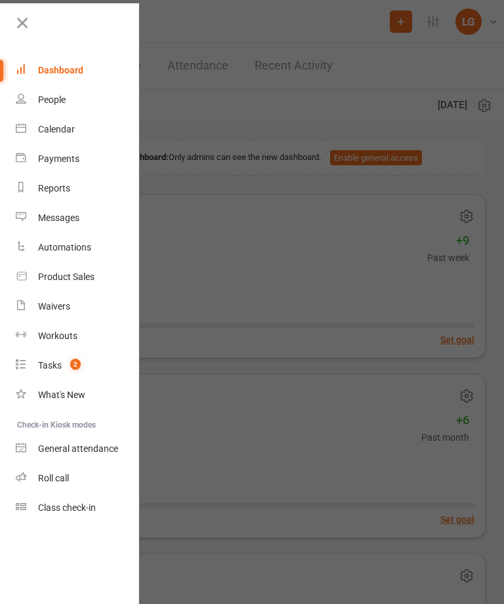
click at [78, 126] on link "Calendar" at bounding box center [78, 130] width 124 height 30
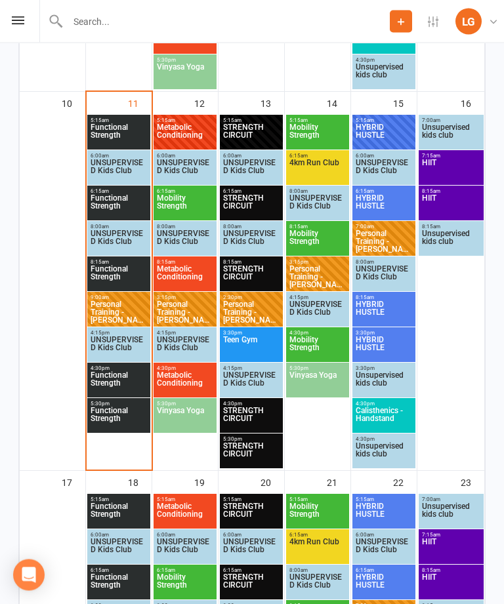
scroll to position [1027, 0]
click at [121, 199] on span "Functional Strength" at bounding box center [119, 206] width 58 height 24
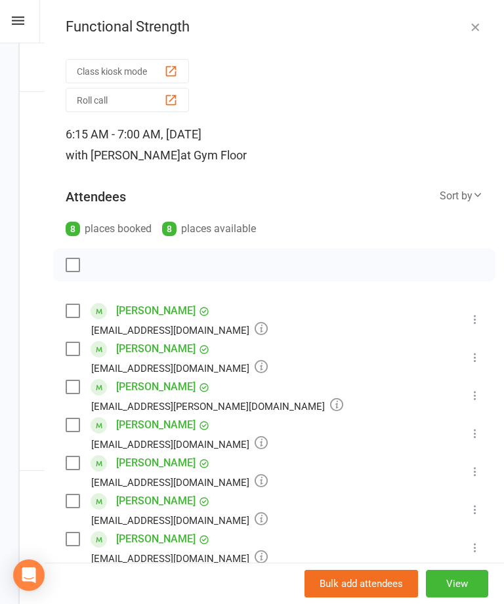
click at [477, 26] on icon "button" at bounding box center [474, 26] width 13 height 13
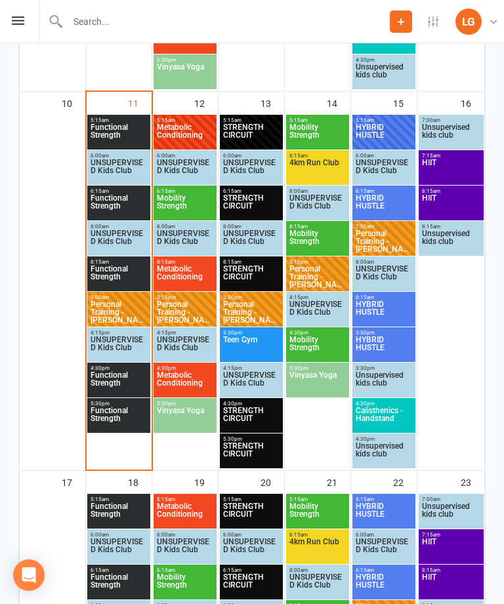
click at [127, 133] on span "Functional Strength" at bounding box center [119, 135] width 58 height 24
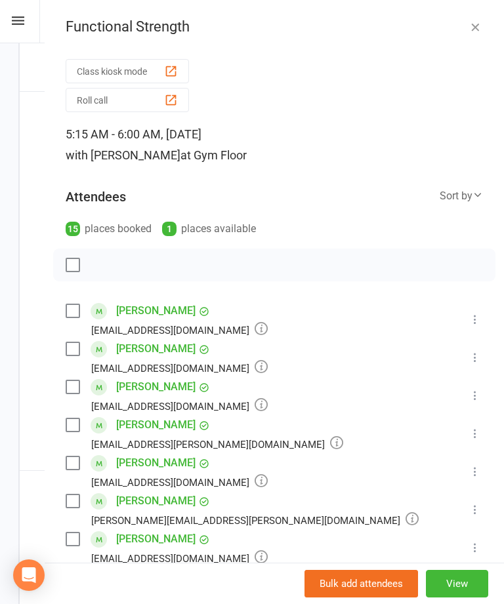
click at [163, 70] on button "Class kiosk mode" at bounding box center [127, 71] width 123 height 24
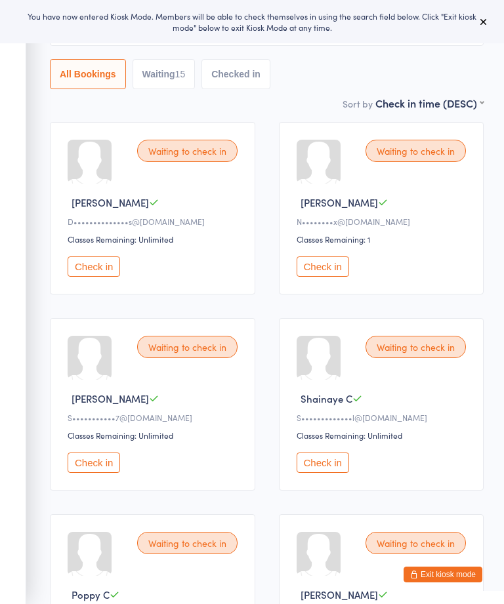
scroll to position [95, 0]
click at [342, 269] on button "Check in" at bounding box center [322, 266] width 52 height 20
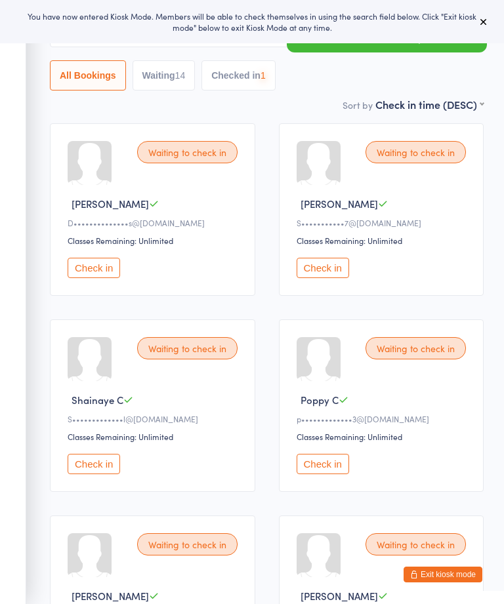
scroll to position [90, 0]
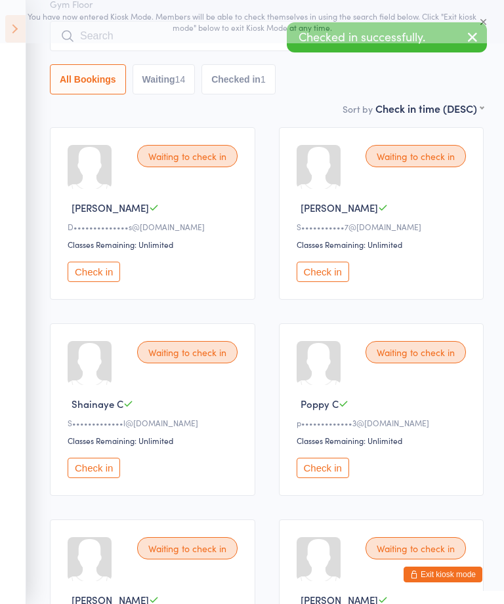
click at [328, 270] on button "Check in" at bounding box center [322, 272] width 52 height 20
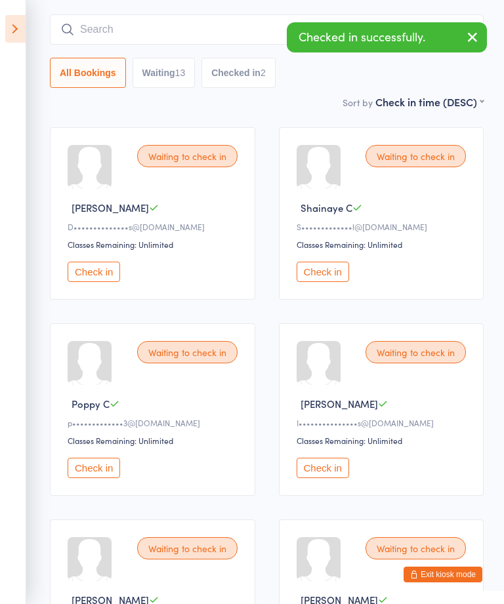
click at [342, 282] on button "Check in" at bounding box center [322, 272] width 52 height 20
click at [337, 260] on div "Waiting to check in Poppy C p•••••••••••••3@yahoo.com.au Classes Remaining: Unl…" at bounding box center [381, 213] width 205 height 173
click at [348, 275] on button "Check in" at bounding box center [322, 272] width 52 height 20
click at [106, 478] on button "Check in" at bounding box center [94, 468] width 52 height 20
click at [104, 470] on button "Check in" at bounding box center [94, 468] width 52 height 20
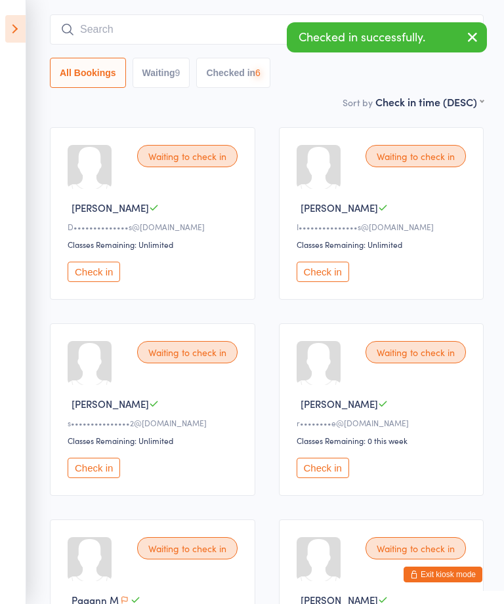
click at [110, 475] on button "Check in" at bounding box center [94, 468] width 52 height 20
click at [104, 480] on button "Check in" at bounding box center [94, 469] width 52 height 20
click at [112, 480] on button "Check in" at bounding box center [94, 469] width 52 height 20
click at [103, 478] on button "Check in" at bounding box center [94, 468] width 52 height 20
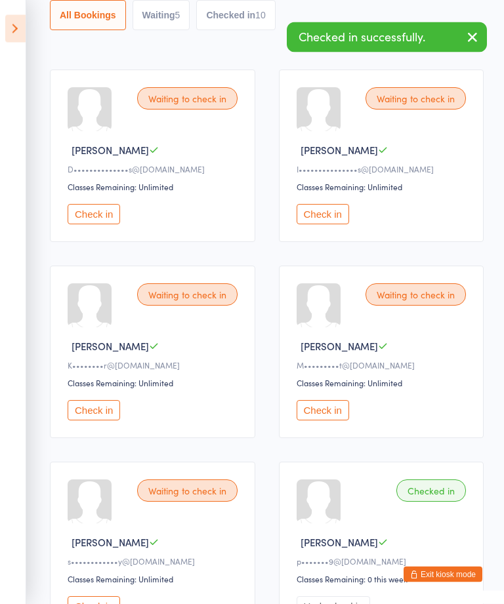
scroll to position [214, 0]
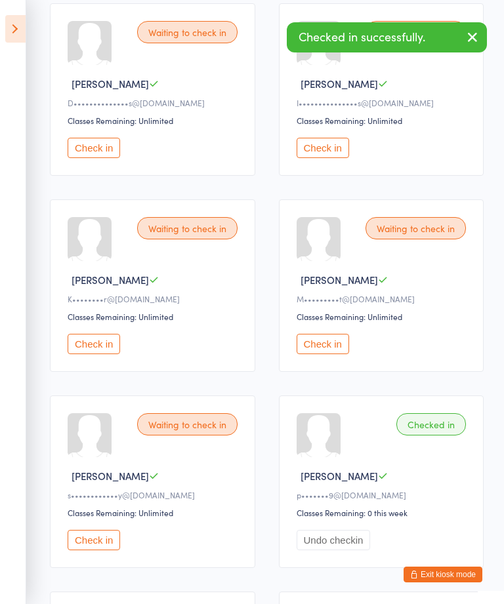
click at [337, 350] on button "Check in" at bounding box center [322, 344] width 52 height 20
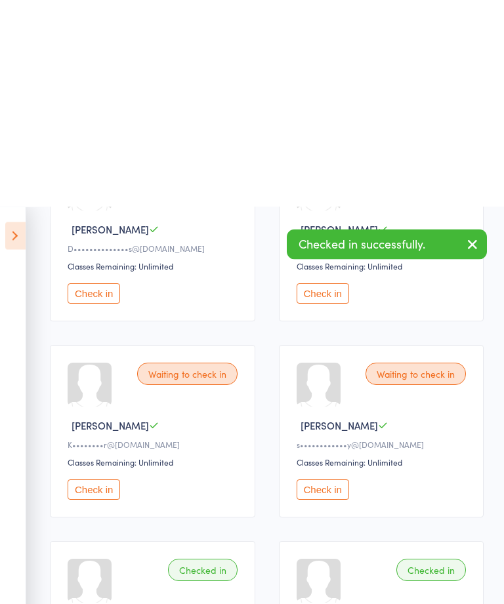
scroll to position [0, 0]
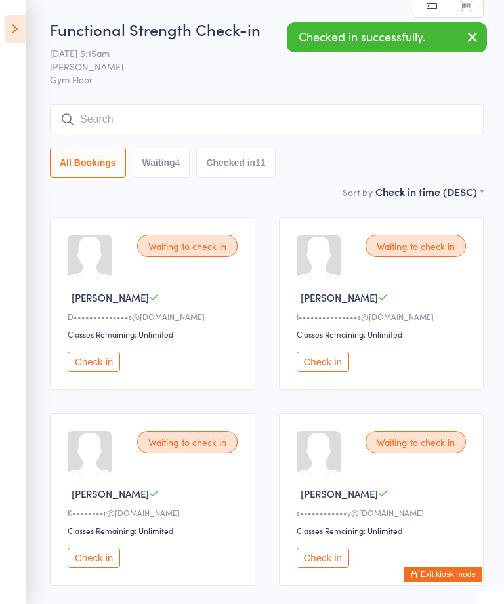
click at [12, 33] on icon at bounding box center [15, 29] width 20 height 28
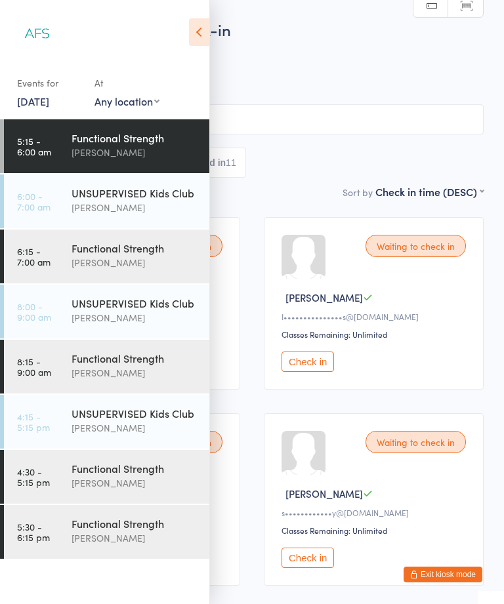
click at [145, 263] on div "[PERSON_NAME]" at bounding box center [134, 262] width 127 height 15
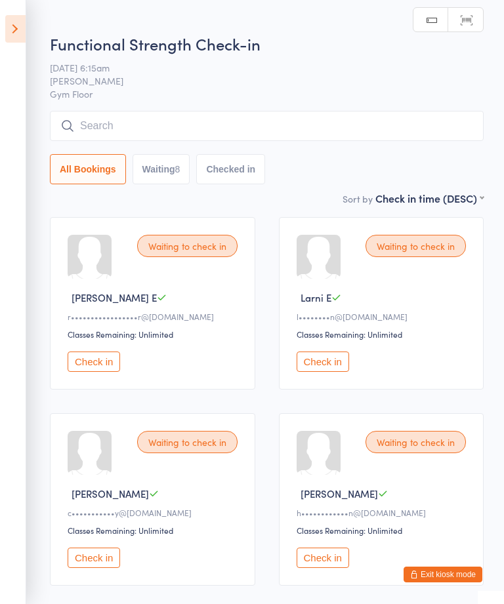
click at [453, 571] on button "Exit kiosk mode" at bounding box center [442, 575] width 79 height 16
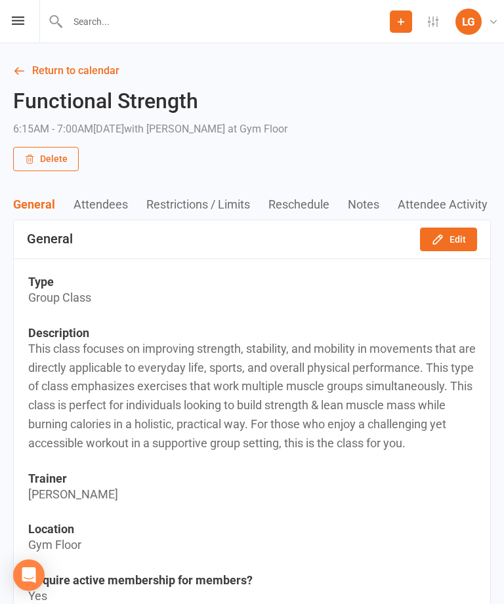
click at [26, 18] on div "Prospect Member Non-attending contact Class / event Appointment Task Membership…" at bounding box center [252, 21] width 504 height 43
click at [16, 32] on div "Prospect Member Non-attending contact Class / event Appointment Task Membership…" at bounding box center [252, 21] width 504 height 43
click at [14, 20] on icon at bounding box center [18, 20] width 12 height 9
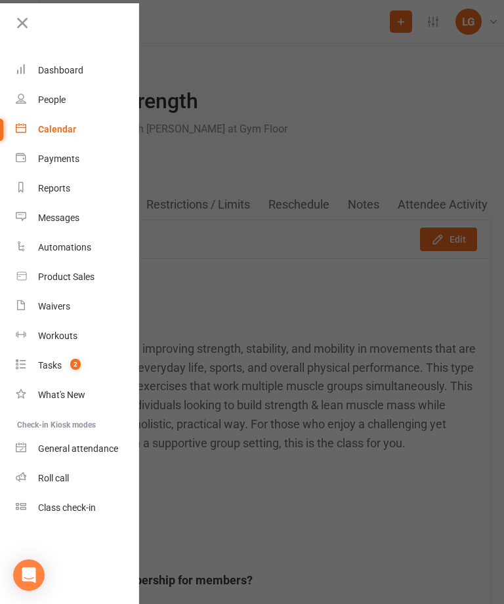
click at [85, 125] on link "Calendar" at bounding box center [78, 130] width 124 height 30
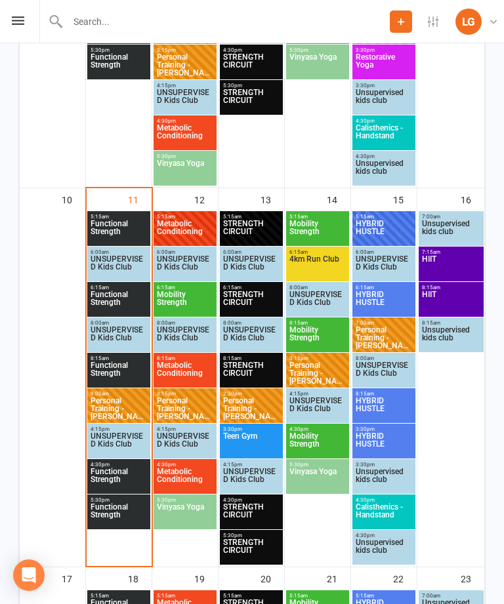
scroll to position [990, 0]
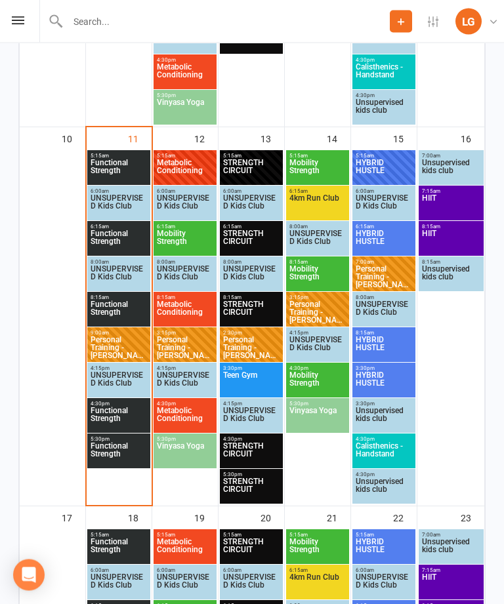
click at [117, 178] on span "Functional Strength" at bounding box center [119, 171] width 58 height 24
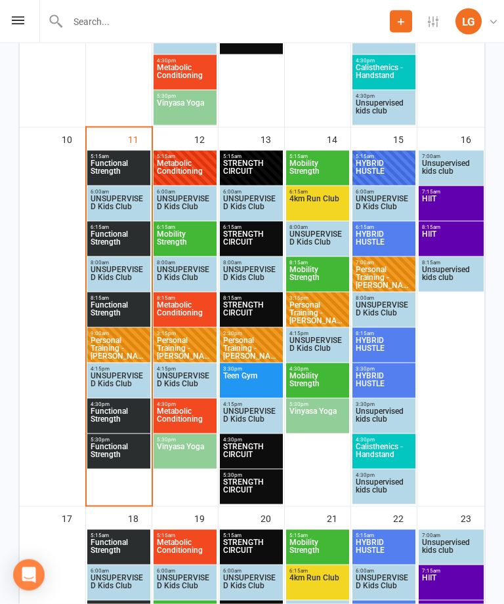
scroll to position [991, 0]
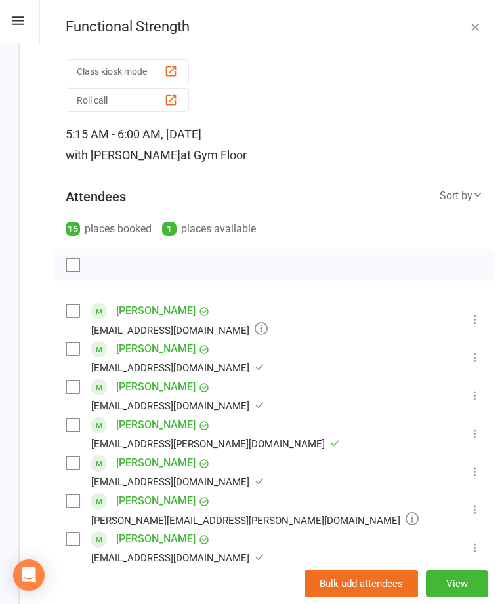
click at [475, 323] on icon at bounding box center [474, 319] width 13 height 13
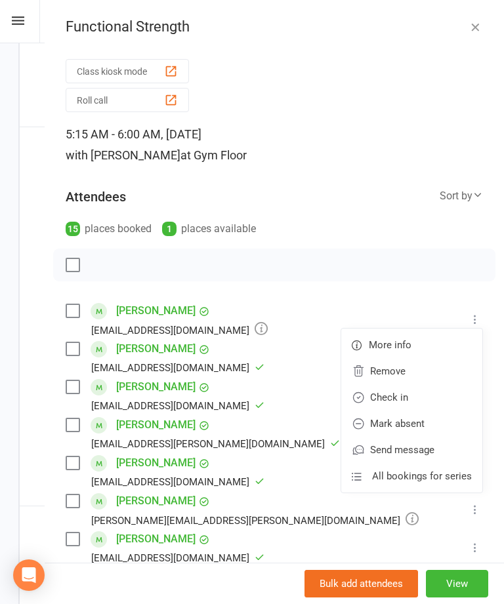
click at [429, 421] on link "Mark absent" at bounding box center [411, 424] width 141 height 26
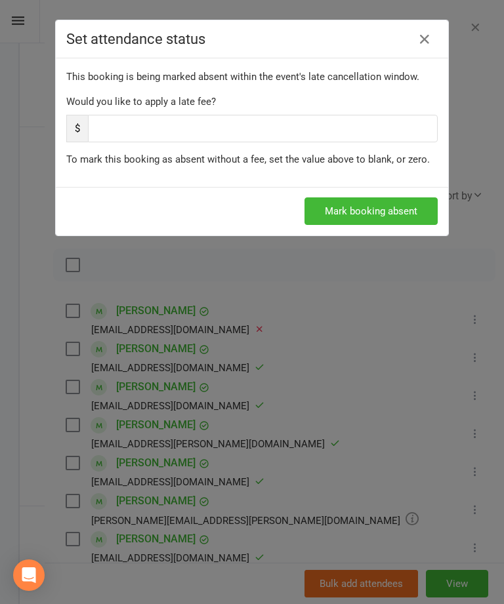
click at [419, 209] on button "Mark booking absent" at bounding box center [370, 211] width 133 height 28
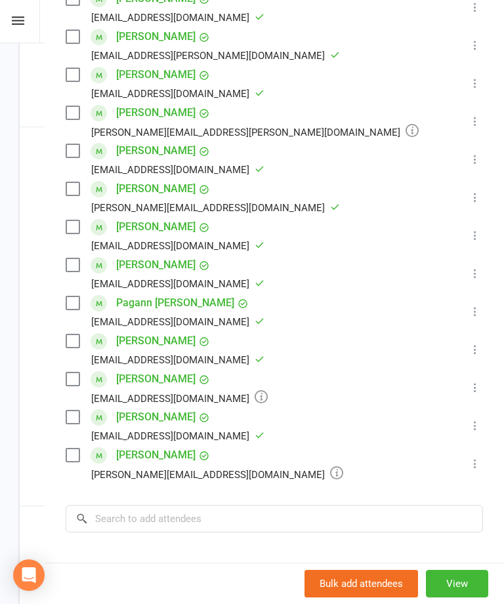
scroll to position [393, 0]
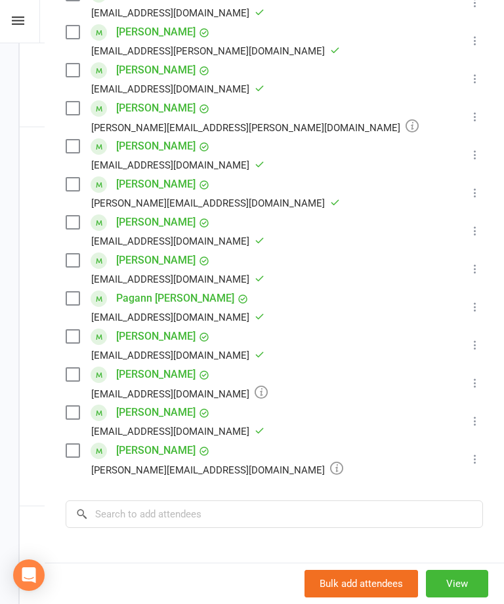
click at [476, 386] on icon at bounding box center [474, 383] width 13 height 13
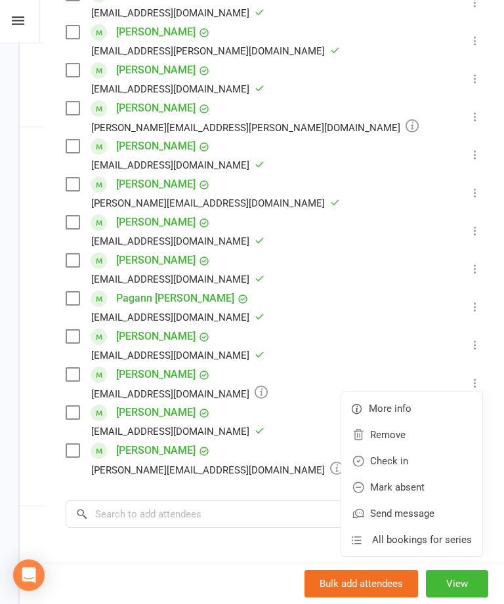
click at [417, 484] on link "Mark absent" at bounding box center [411, 487] width 141 height 26
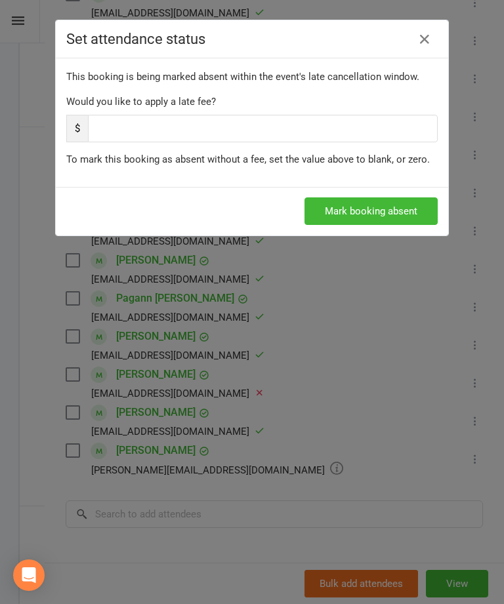
click at [402, 218] on button "Mark booking absent" at bounding box center [370, 211] width 133 height 28
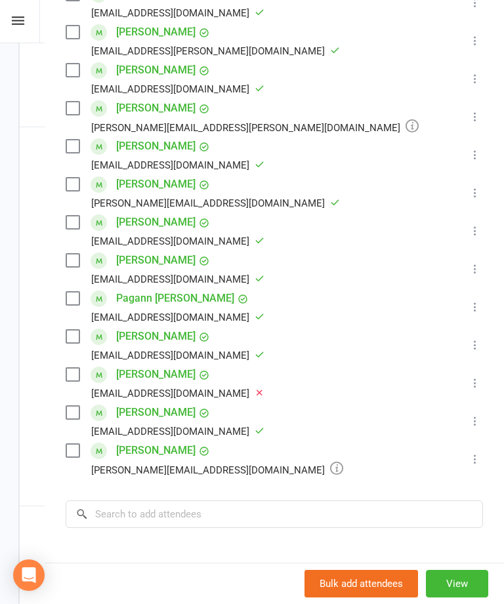
click at [480, 462] on icon at bounding box center [474, 459] width 13 height 13
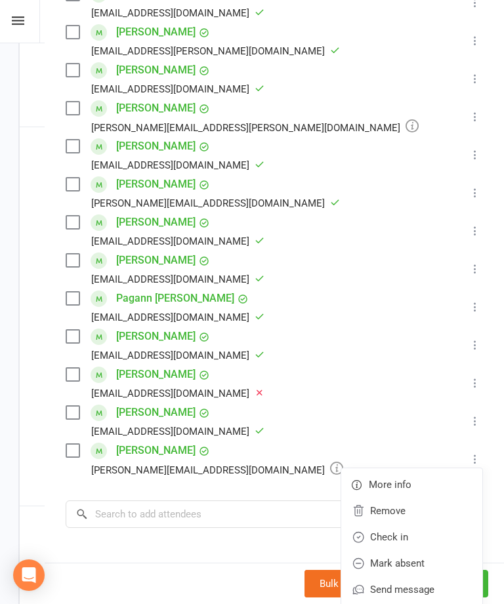
click at [426, 559] on link "Mark absent" at bounding box center [411, 563] width 141 height 26
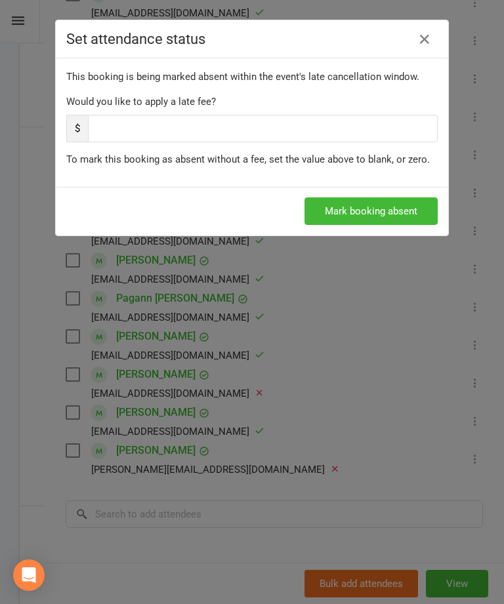
click at [409, 214] on button "Mark booking absent" at bounding box center [370, 211] width 133 height 28
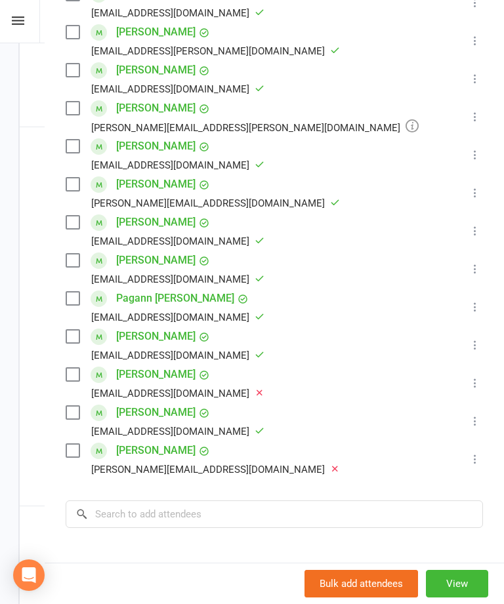
scroll to position [377, 0]
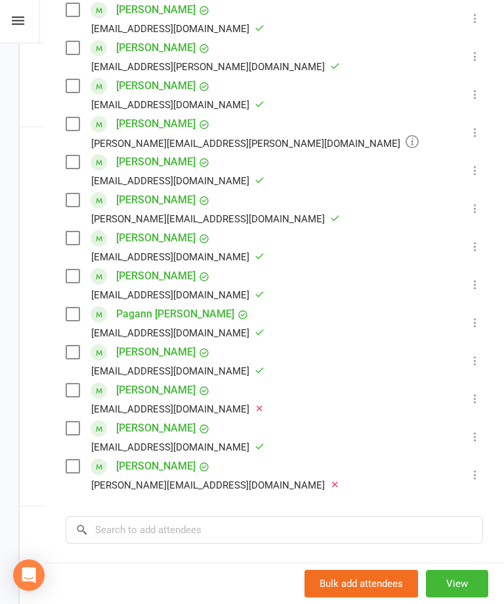
click at [481, 134] on icon at bounding box center [474, 132] width 13 height 13
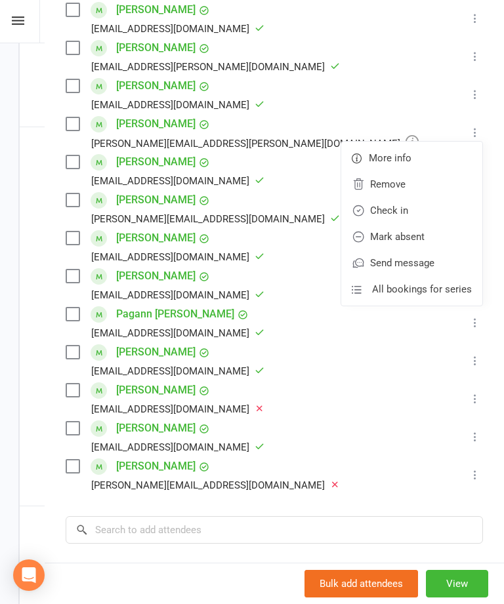
click at [416, 234] on link "Mark absent" at bounding box center [411, 237] width 141 height 26
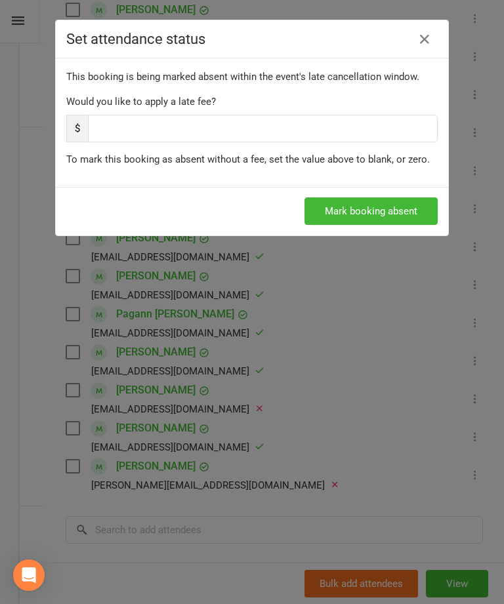
click at [408, 214] on button "Mark booking absent" at bounding box center [370, 211] width 133 height 28
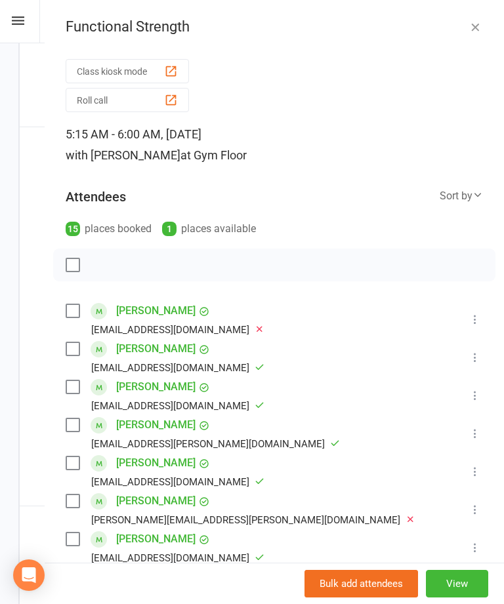
scroll to position [-1, 0]
click at [478, 30] on icon "button" at bounding box center [474, 26] width 13 height 13
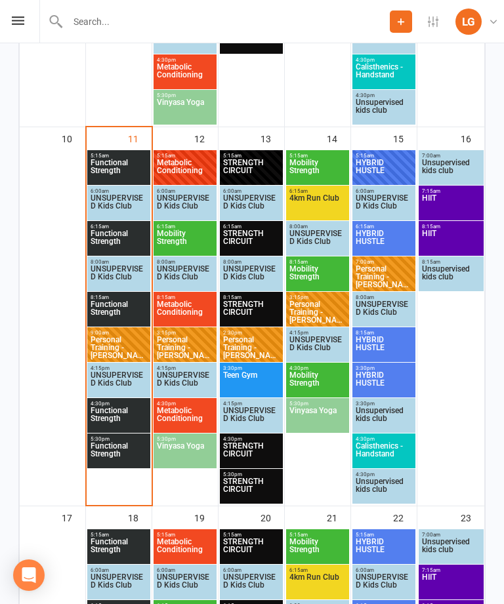
scroll to position [0, 0]
click at [130, 239] on span "Functional Strength" at bounding box center [119, 242] width 58 height 24
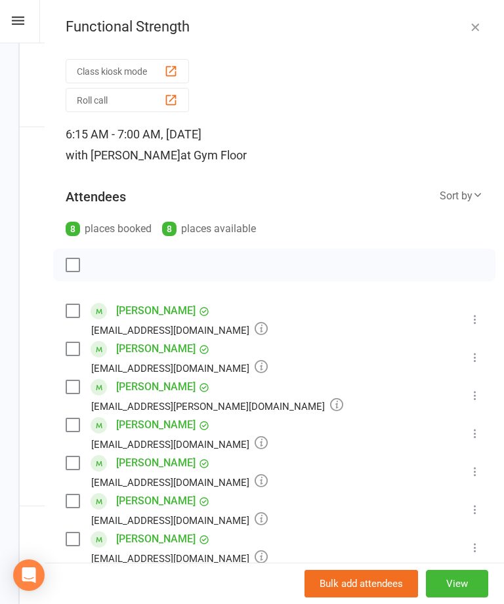
click at [473, 27] on icon "button" at bounding box center [474, 26] width 13 height 13
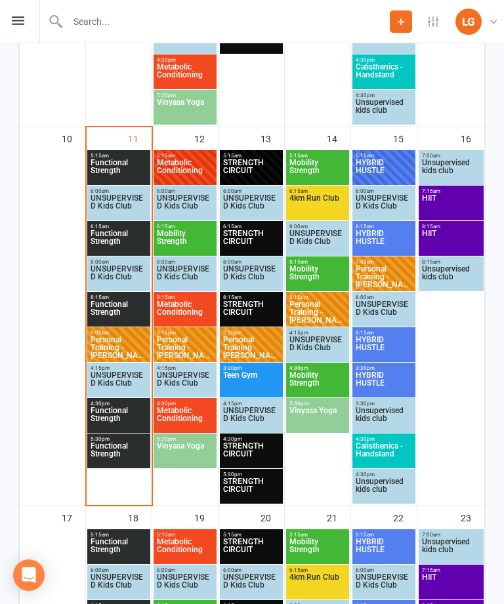
click at [112, 447] on span "Functional Strength" at bounding box center [119, 454] width 58 height 24
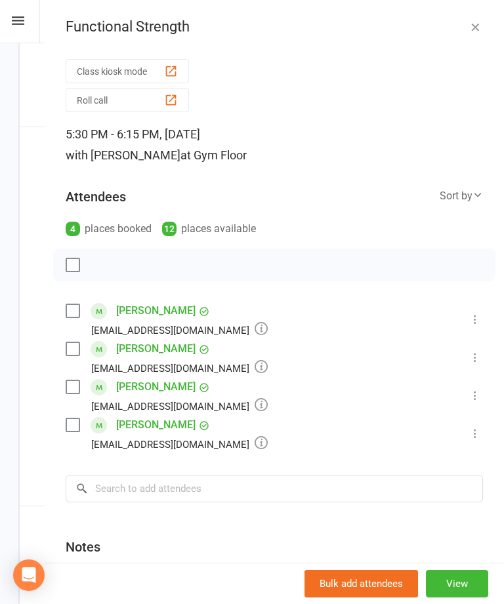
click at [482, 20] on button "button" at bounding box center [475, 27] width 16 height 16
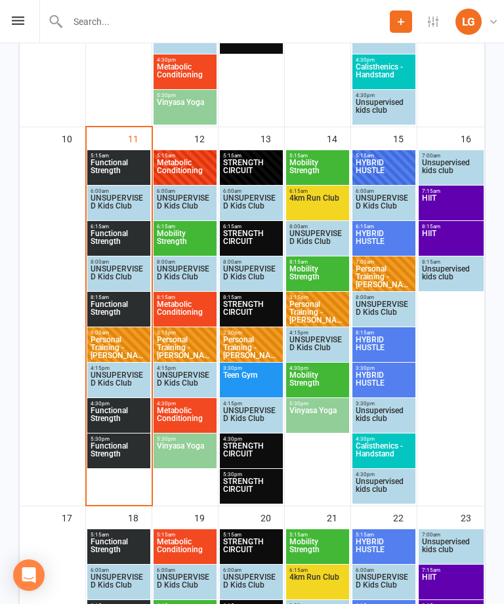
click at [131, 407] on span "Functional Strength" at bounding box center [119, 419] width 58 height 24
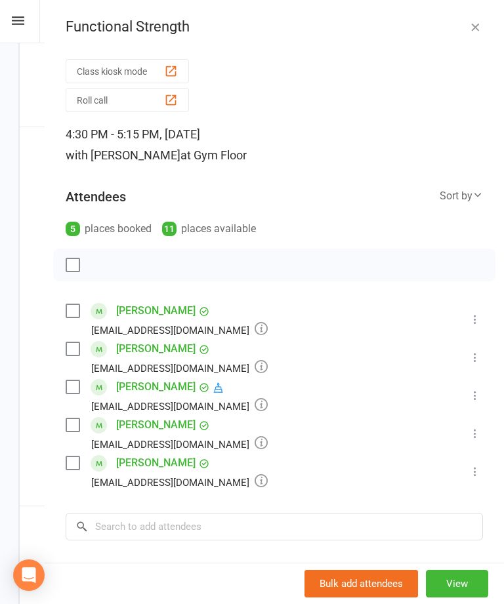
click at [480, 32] on icon "button" at bounding box center [474, 26] width 13 height 13
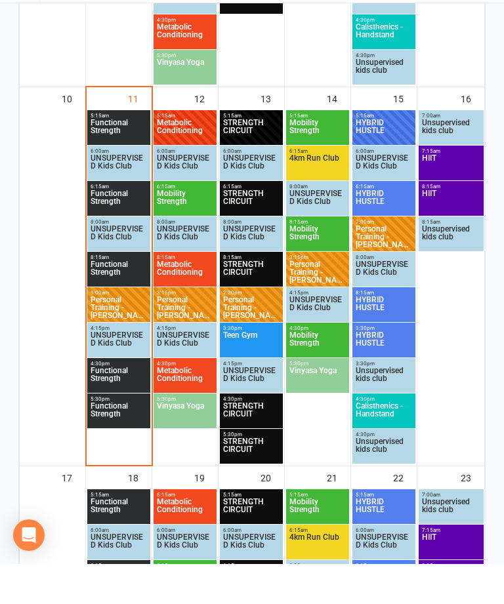
scroll to position [1033, 0]
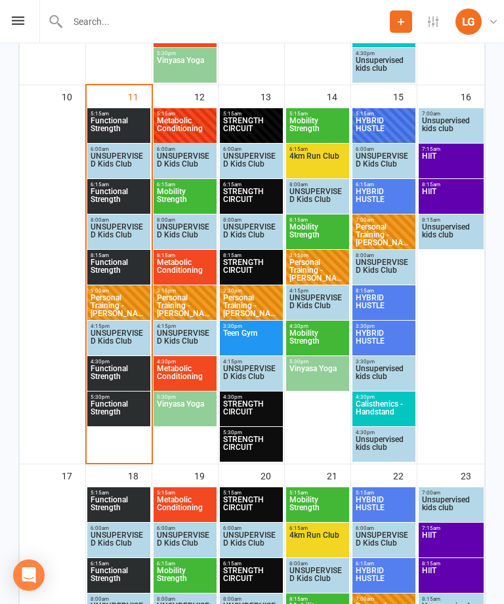
click at [121, 213] on div "6:15am - 7:00am Functional Strength" at bounding box center [118, 196] width 63 height 35
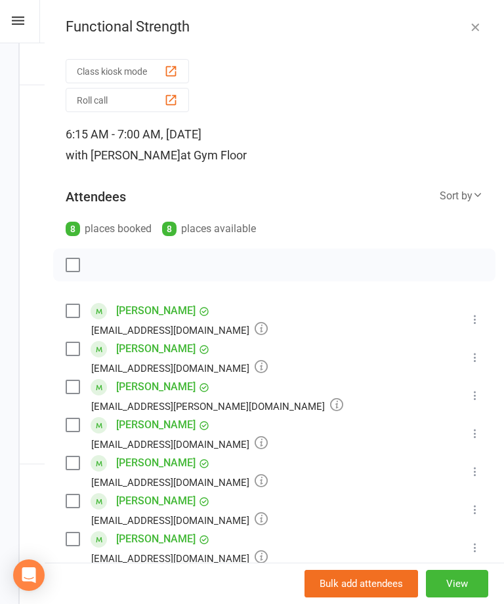
click at [146, 62] on button "Class kiosk mode" at bounding box center [127, 71] width 123 height 24
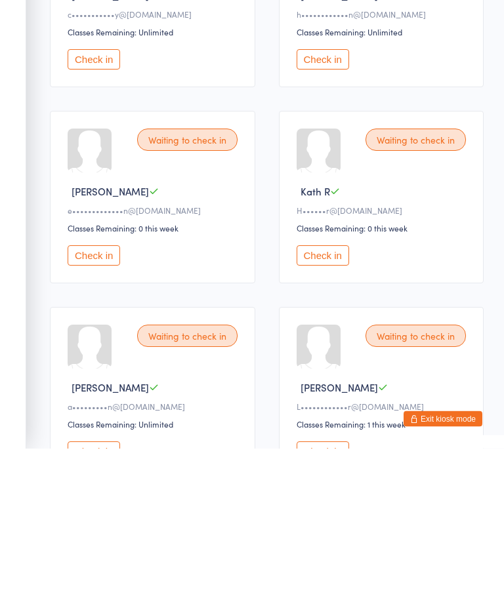
scroll to position [493, 0]
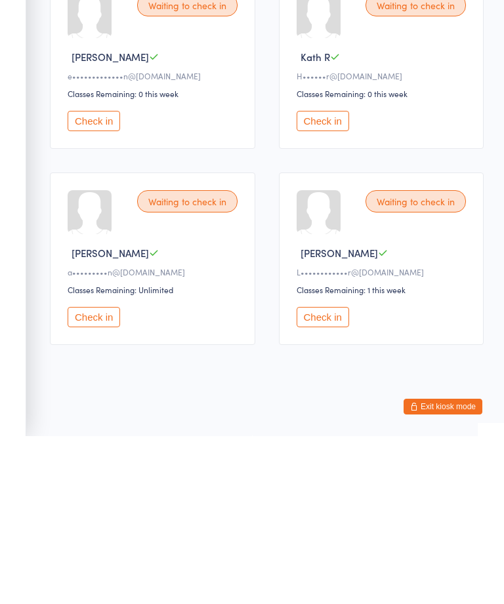
click at [113, 340] on div "Waiting to check in Ayesha S a•••••••••n@hotmail.com Classes Remaining: Unlimit…" at bounding box center [152, 426] width 205 height 173
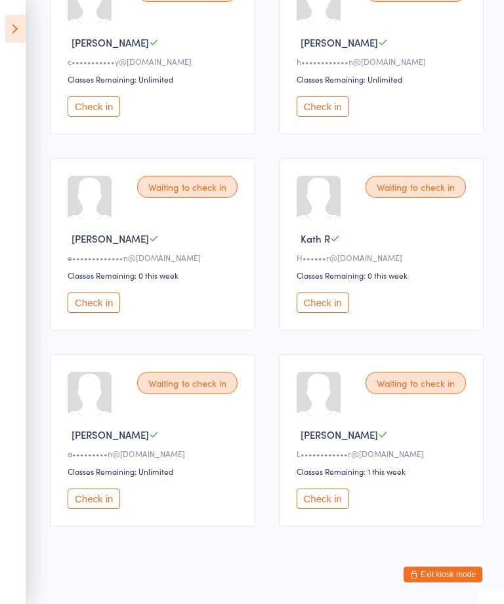
scroll to position [449, 0]
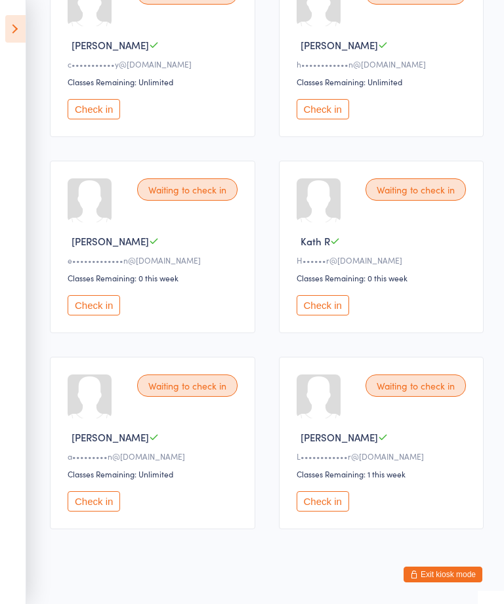
click at [95, 316] on button "Check in" at bounding box center [94, 305] width 52 height 20
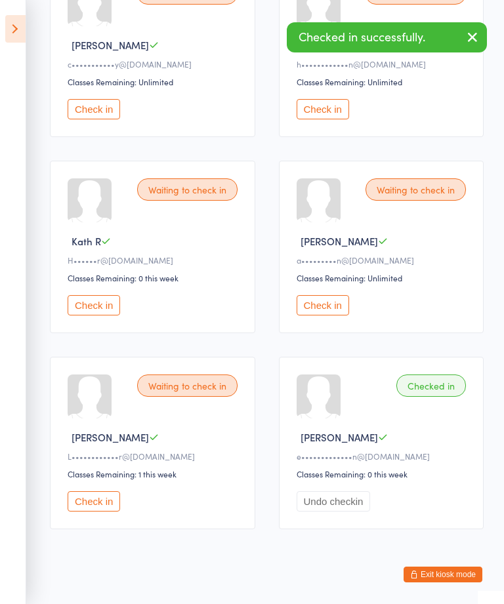
click at [95, 512] on button "Check in" at bounding box center [94, 501] width 52 height 20
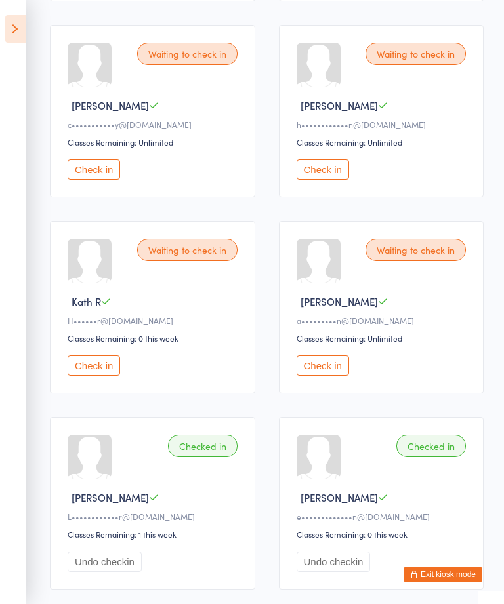
scroll to position [389, 0]
click at [92, 176] on button "Check in" at bounding box center [94, 169] width 52 height 20
click at [100, 174] on button "Check in" at bounding box center [94, 169] width 52 height 20
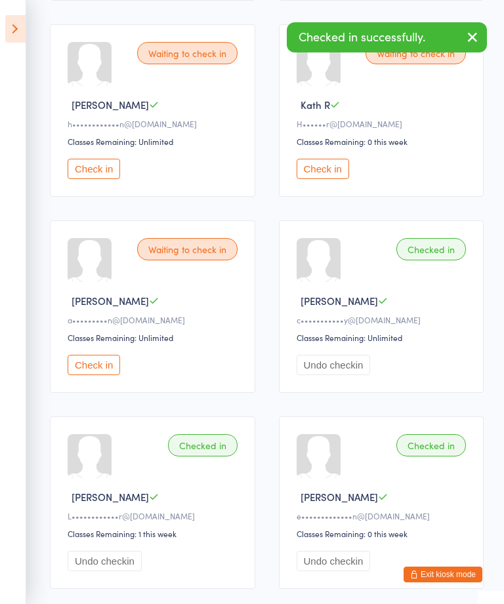
click at [111, 176] on button "Check in" at bounding box center [94, 169] width 52 height 20
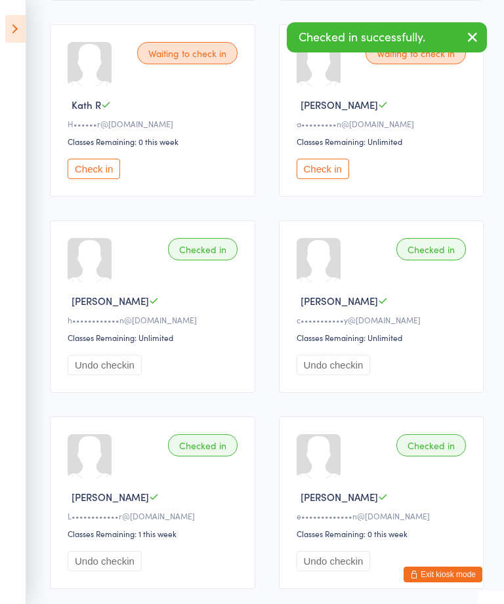
click at [120, 179] on button "Check in" at bounding box center [94, 169] width 52 height 20
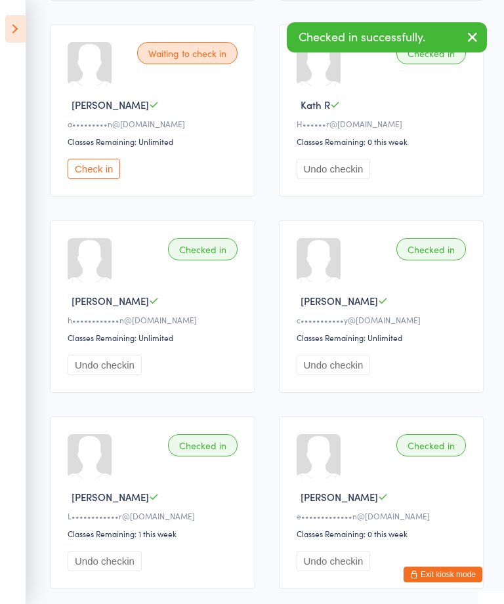
click at [92, 179] on button "Check in" at bounding box center [94, 169] width 52 height 20
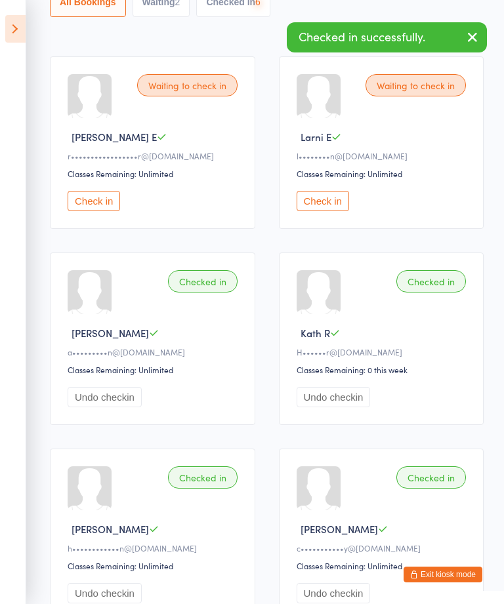
scroll to position [163, 0]
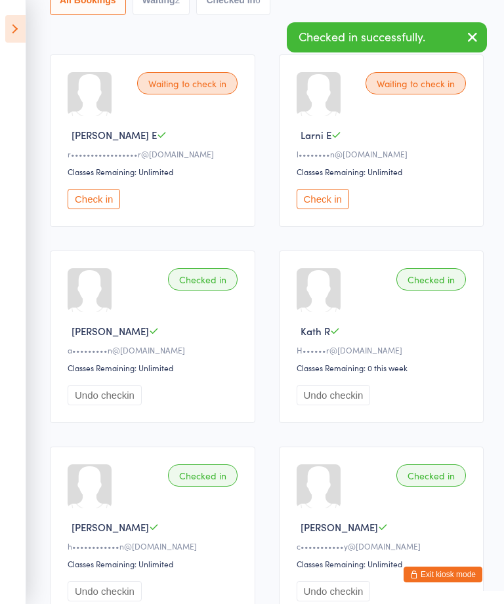
click at [101, 198] on button "Check in" at bounding box center [94, 199] width 52 height 20
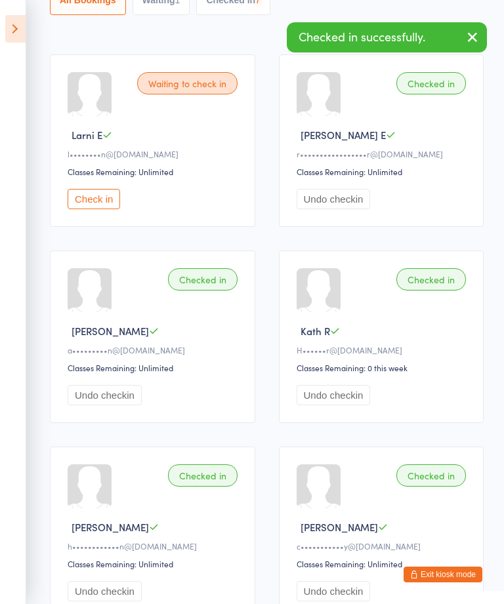
click at [112, 205] on button "Check in" at bounding box center [94, 199] width 52 height 20
click at [18, 9] on aside "Events for [DATE] [DATE] [DATE] Sun Mon Tue Wed Thu Fri Sat 31 27 28 29 30 31 0…" at bounding box center [13, 302] width 26 height 604
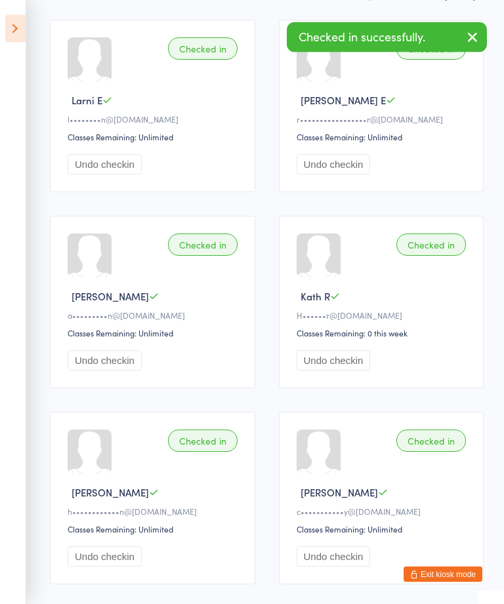
scroll to position [206, 0]
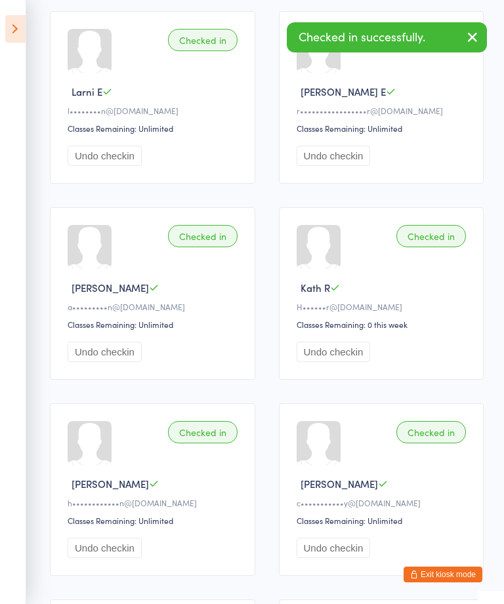
click at [9, 47] on aside "Events for [DATE] [DATE] [DATE] Sun Mon Tue Wed Thu Fri Sat 31 27 28 29 30 31 0…" at bounding box center [13, 302] width 26 height 604
click at [23, 25] on icon at bounding box center [15, 29] width 20 height 28
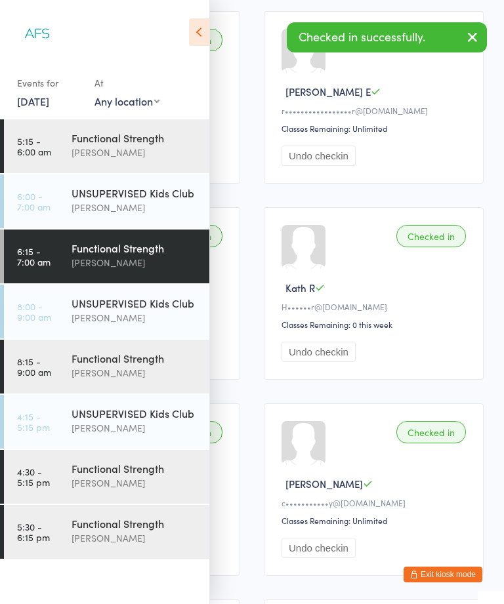
click at [140, 365] on div "Functional Strength" at bounding box center [134, 358] width 127 height 14
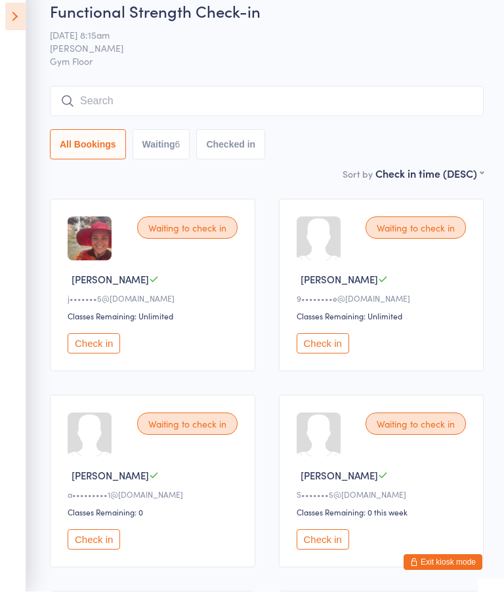
scroll to position [19, 0]
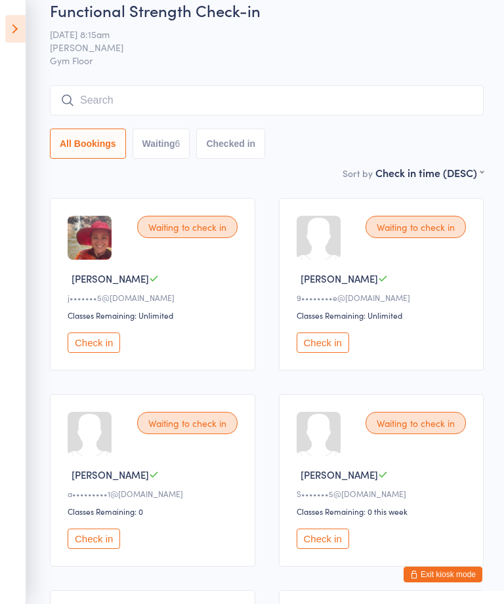
click at [7, 30] on icon at bounding box center [15, 29] width 20 height 28
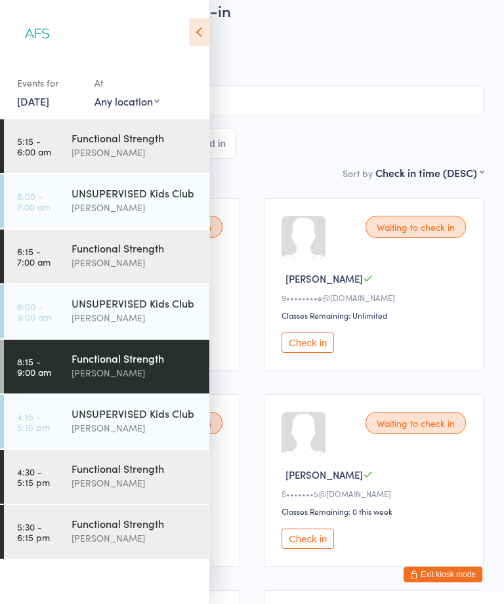
click at [121, 506] on div "Functional Strength Danielle Garcia" at bounding box center [140, 531] width 138 height 52
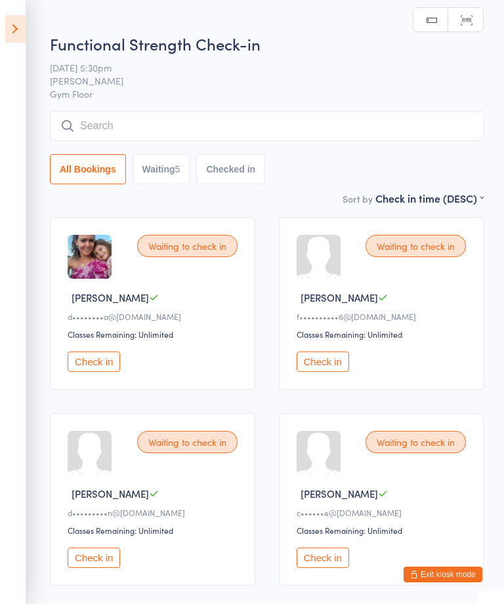
click at [18, 25] on icon at bounding box center [15, 29] width 20 height 28
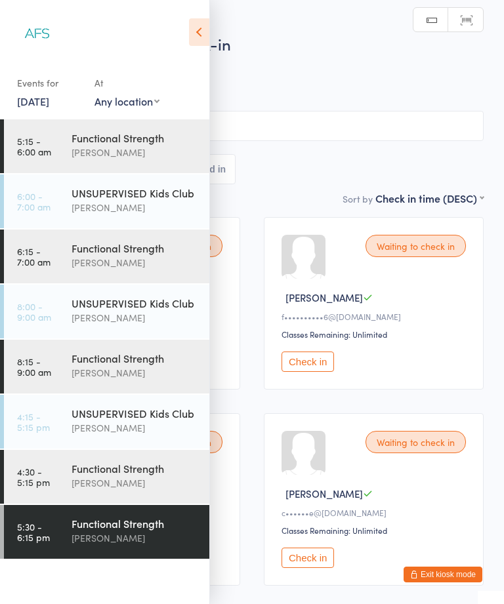
click at [150, 482] on div "[PERSON_NAME]" at bounding box center [134, 483] width 127 height 15
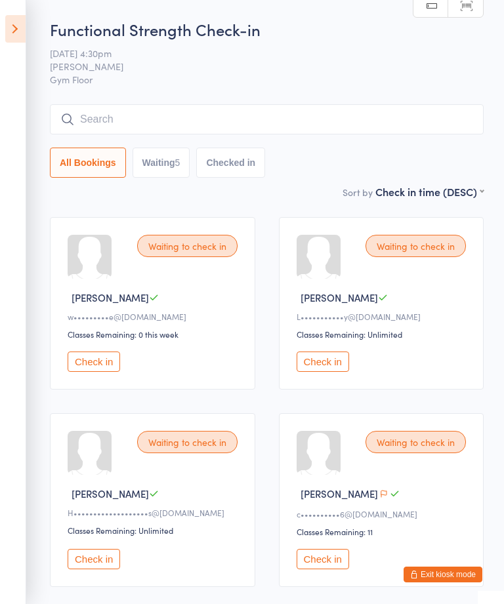
click at [25, 20] on icon at bounding box center [15, 29] width 20 height 28
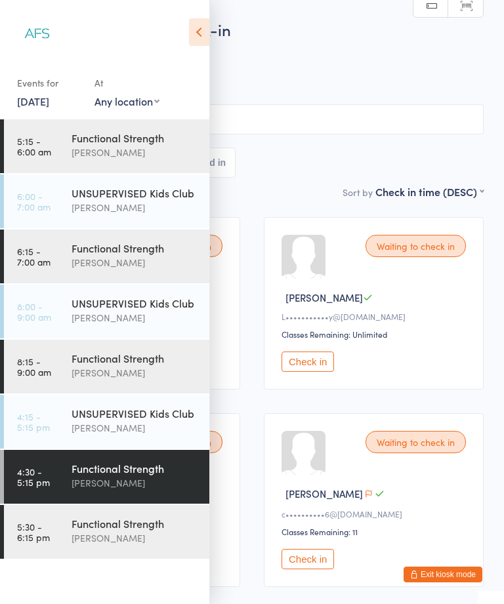
click at [133, 368] on div "[PERSON_NAME]" at bounding box center [134, 372] width 127 height 15
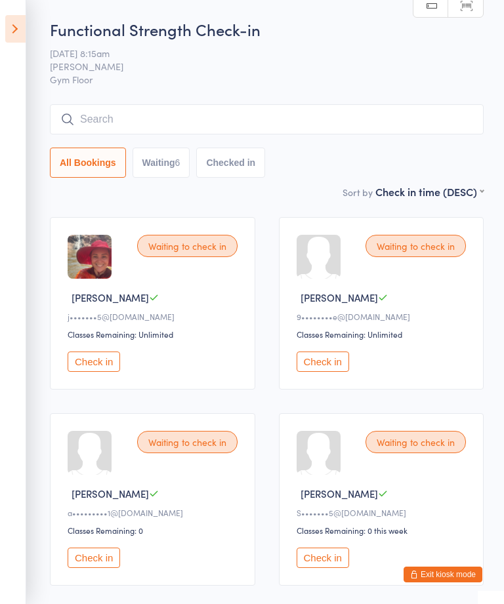
click at [25, 32] on icon at bounding box center [15, 29] width 20 height 28
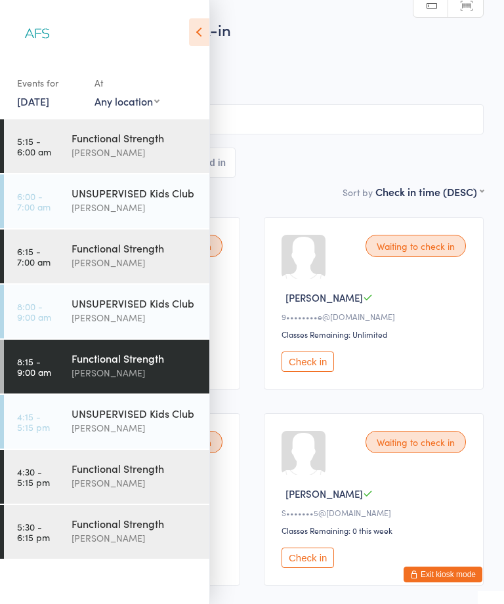
click at [28, 30] on img at bounding box center [37, 34] width 49 height 49
click at [140, 470] on div "Functional Strength" at bounding box center [134, 468] width 127 height 14
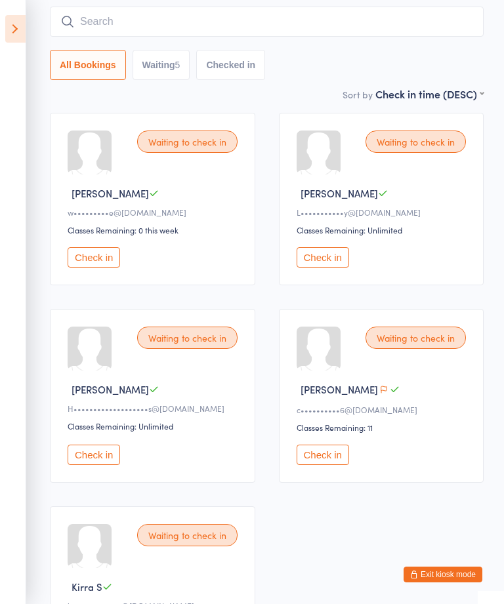
scroll to position [122, 0]
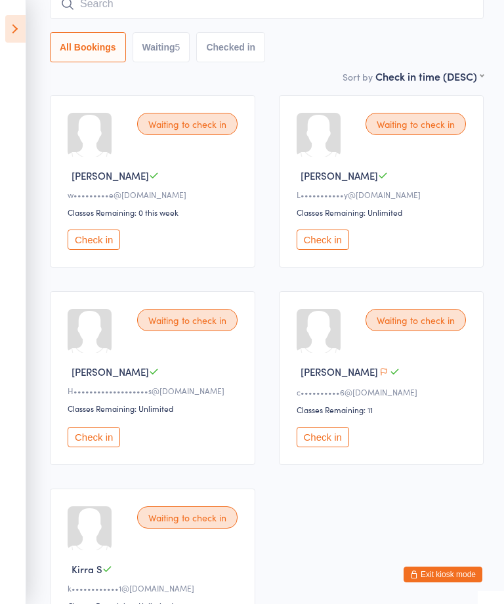
click at [380, 376] on icon "button" at bounding box center [384, 372] width 8 height 8
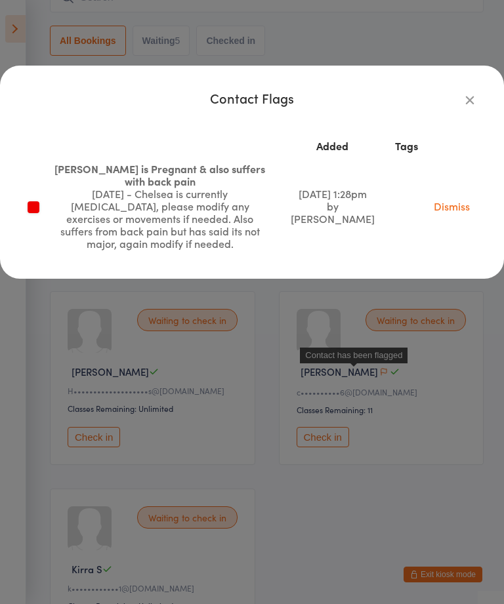
click at [469, 104] on icon "button" at bounding box center [469, 99] width 14 height 14
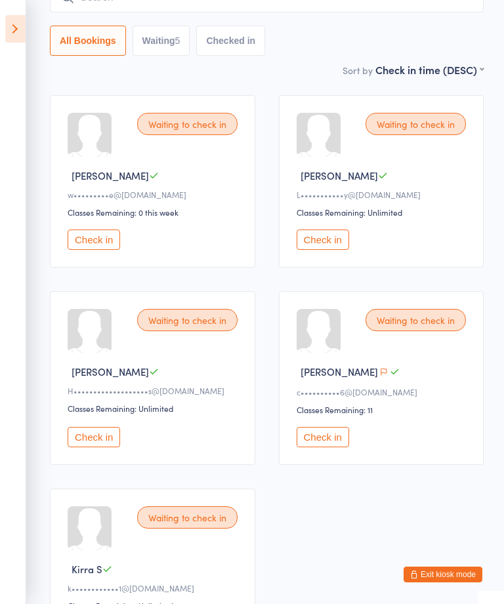
click at [20, 12] on aside "Events for 11 Aug, 2025 11 Aug, 2025 August 2025 Sun Mon Tue Wed Thu Fri Sat 31…" at bounding box center [13, 302] width 26 height 604
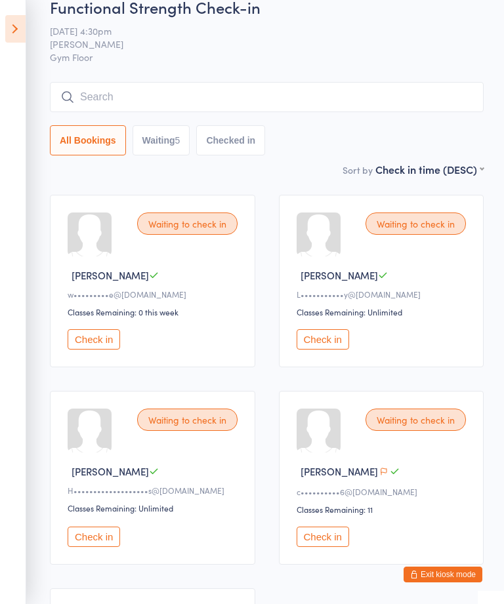
scroll to position [16, 0]
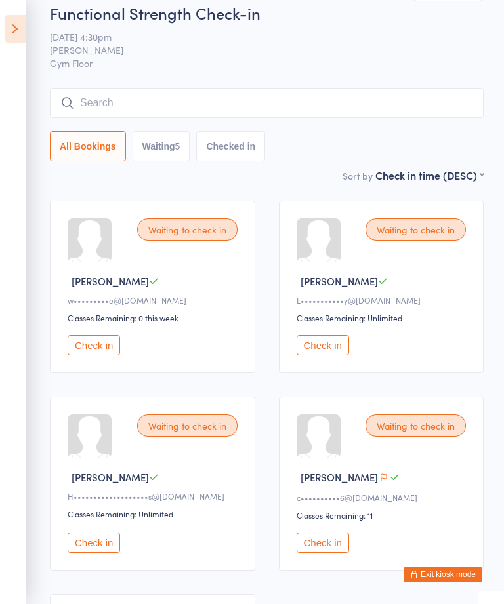
click at [20, 36] on icon at bounding box center [15, 29] width 20 height 28
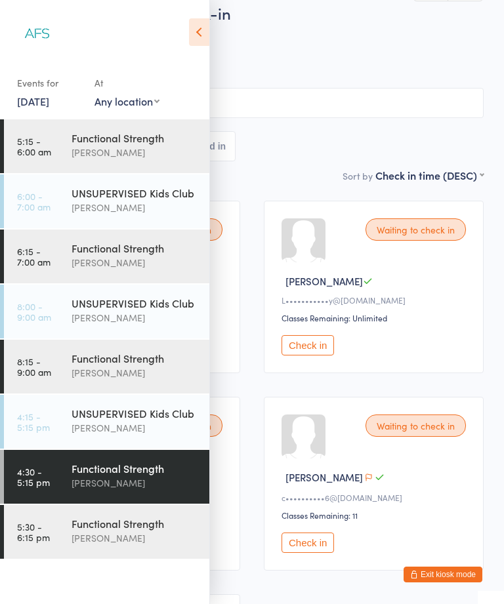
click at [147, 532] on div "[PERSON_NAME]" at bounding box center [134, 538] width 127 height 15
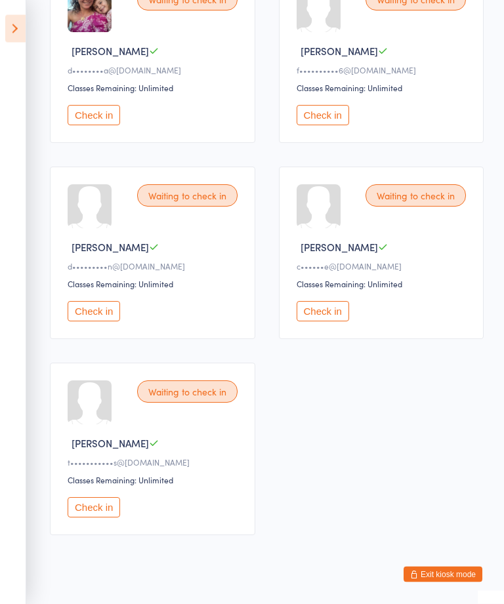
scroll to position [245, 0]
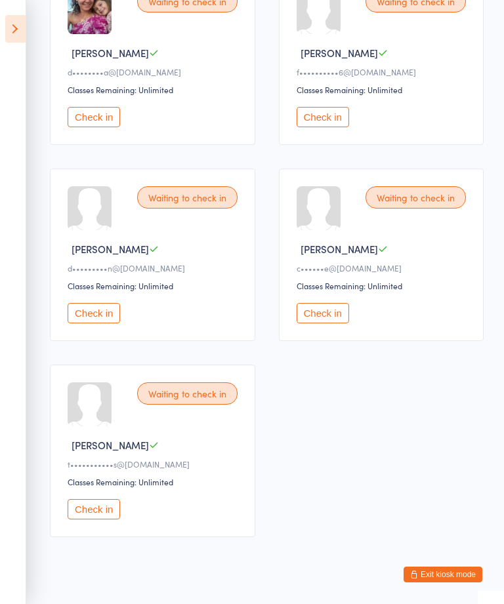
click at [445, 582] on button "Exit kiosk mode" at bounding box center [442, 575] width 79 height 16
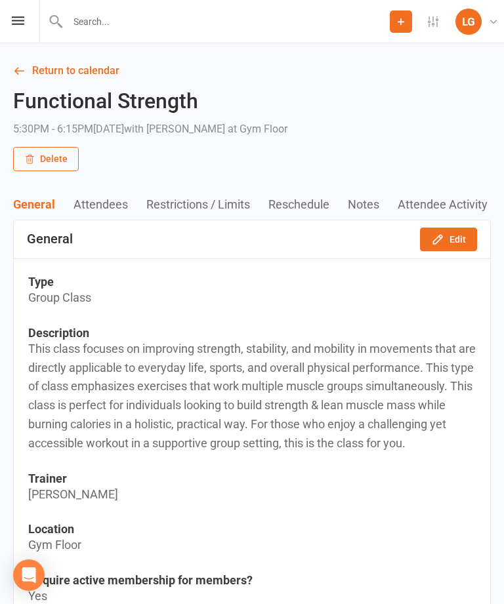
click at [81, 71] on link "Return to calendar" at bounding box center [252, 71] width 478 height 18
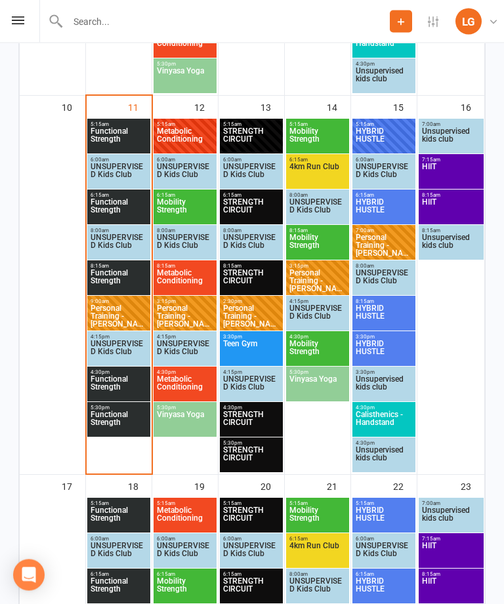
scroll to position [1076, 0]
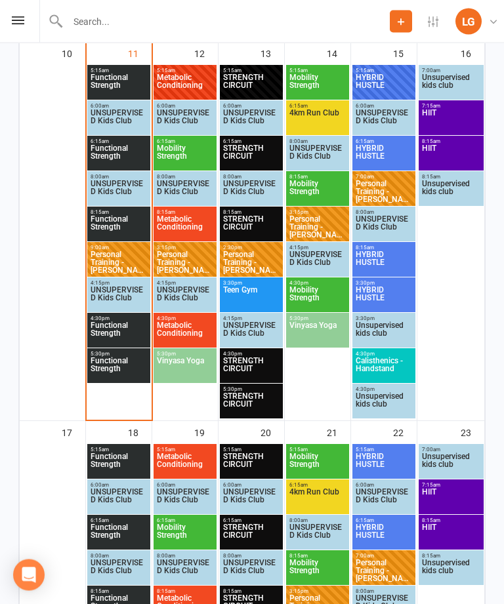
click at [121, 260] on span "Personal Training - [PERSON_NAME]" at bounding box center [119, 263] width 58 height 24
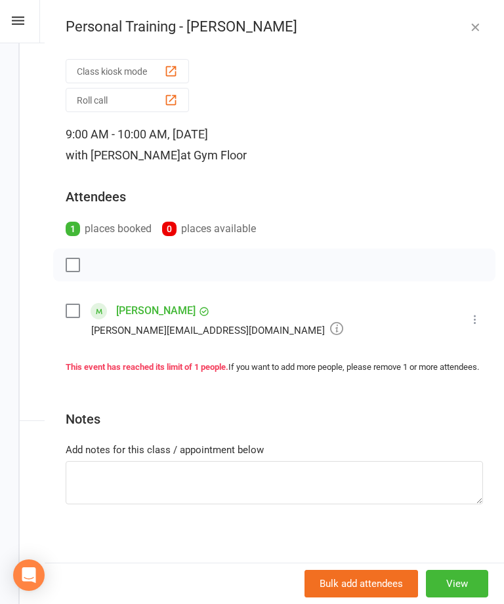
click at [473, 22] on icon "button" at bounding box center [474, 26] width 13 height 13
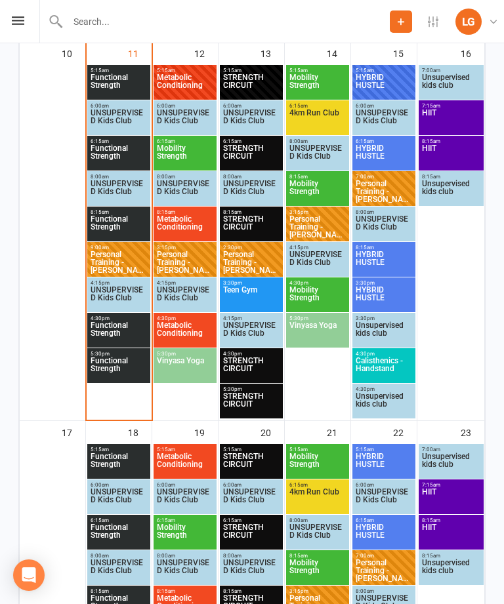
click at [121, 230] on span "Functional Strength" at bounding box center [119, 227] width 58 height 24
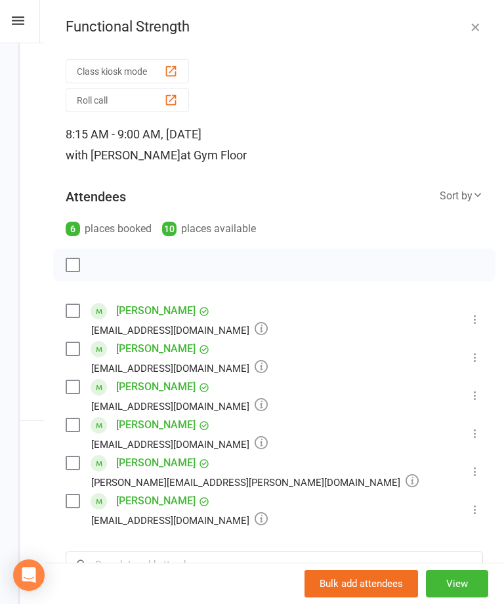
click at [474, 25] on icon "button" at bounding box center [474, 26] width 13 height 13
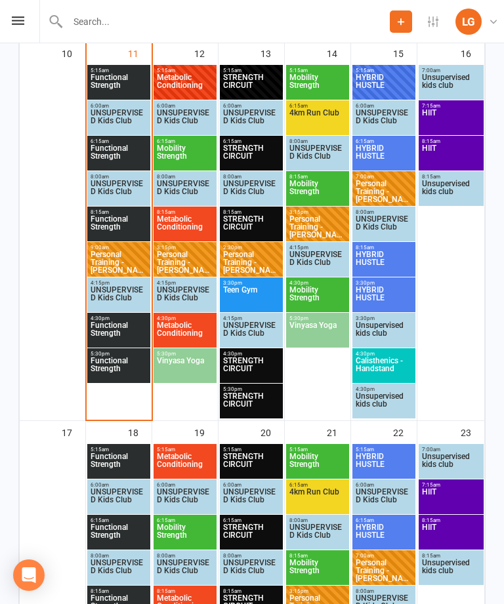
click at [199, 76] on span "Metabolic Conditioning" at bounding box center [185, 85] width 58 height 24
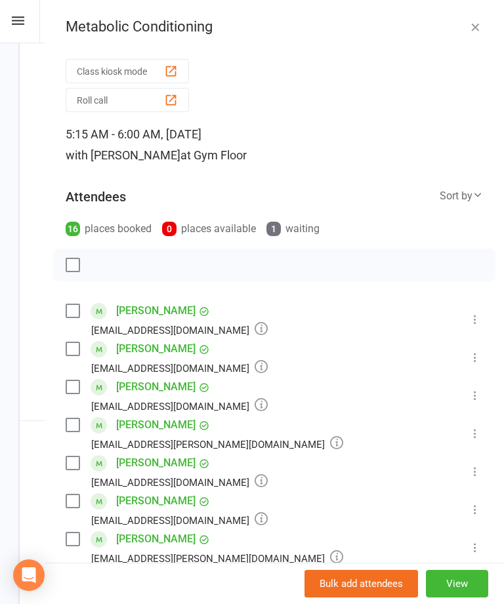
click at [479, 19] on button "button" at bounding box center [475, 27] width 16 height 16
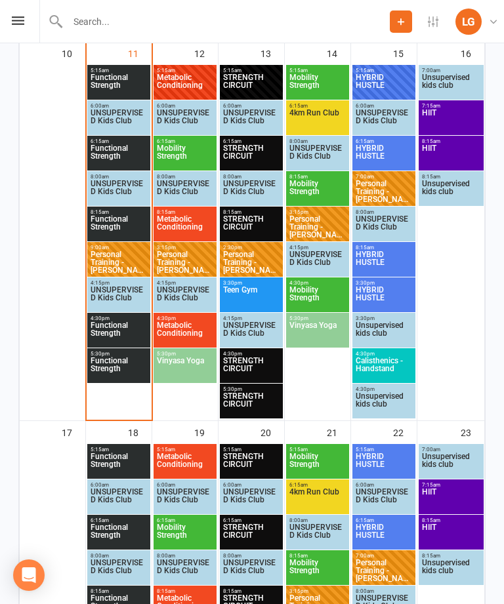
click at [268, 83] on span "STRENGTH CIRCUIT" at bounding box center [251, 85] width 58 height 24
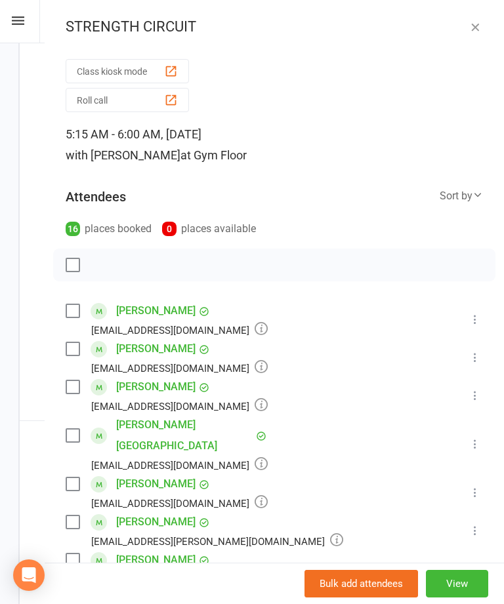
click at [480, 20] on icon "button" at bounding box center [474, 26] width 13 height 13
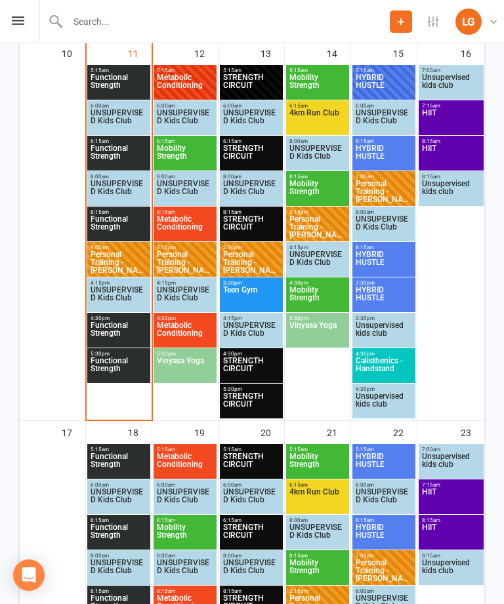
click at [320, 87] on span "Mobility Strength" at bounding box center [318, 85] width 58 height 24
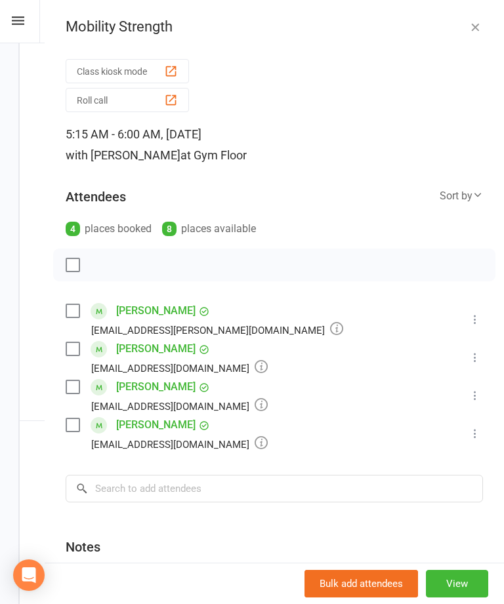
click at [481, 26] on icon "button" at bounding box center [474, 26] width 13 height 13
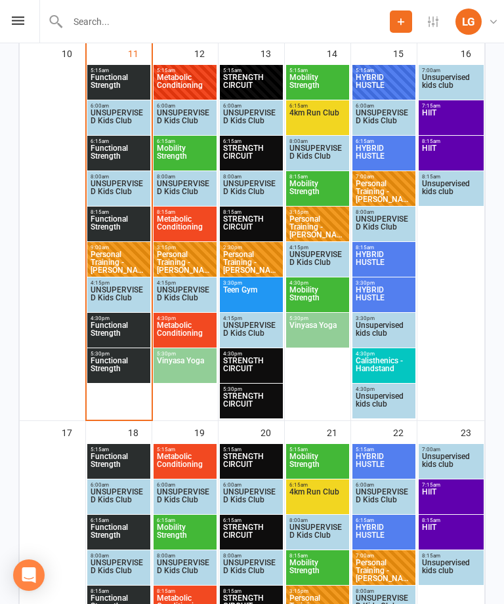
click at [386, 79] on span "HYBRID HUSTLE" at bounding box center [384, 85] width 58 height 24
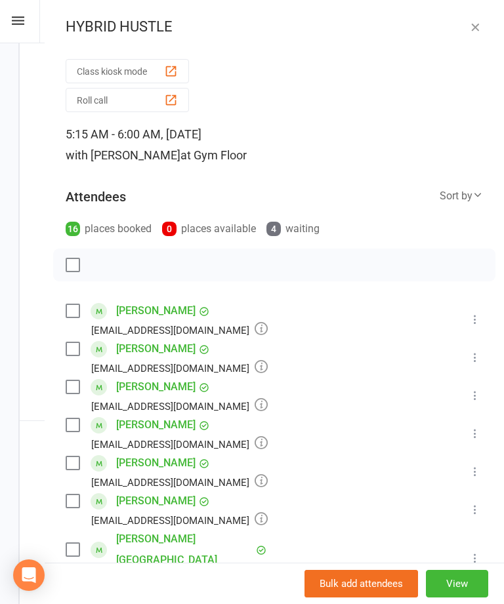
click at [482, 19] on button "button" at bounding box center [475, 27] width 16 height 16
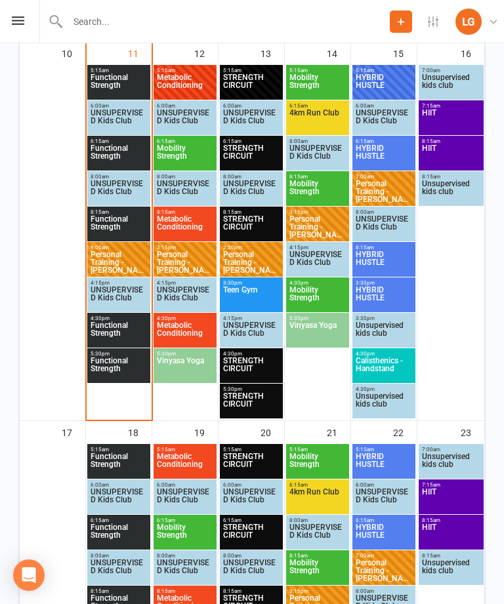
click at [332, 112] on span "4km Run Club" at bounding box center [318, 121] width 58 height 24
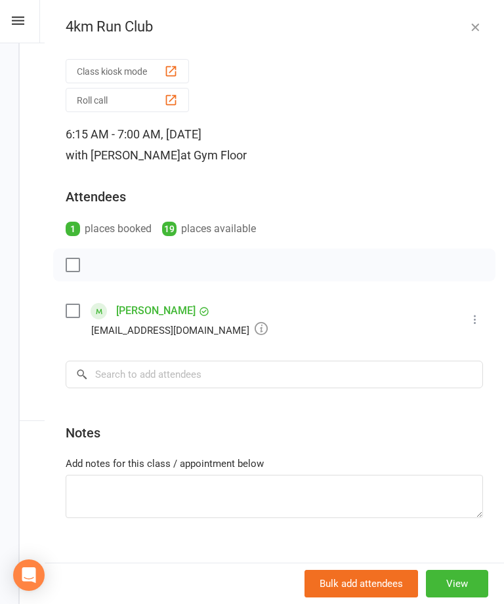
click at [481, 20] on icon "button" at bounding box center [474, 26] width 13 height 13
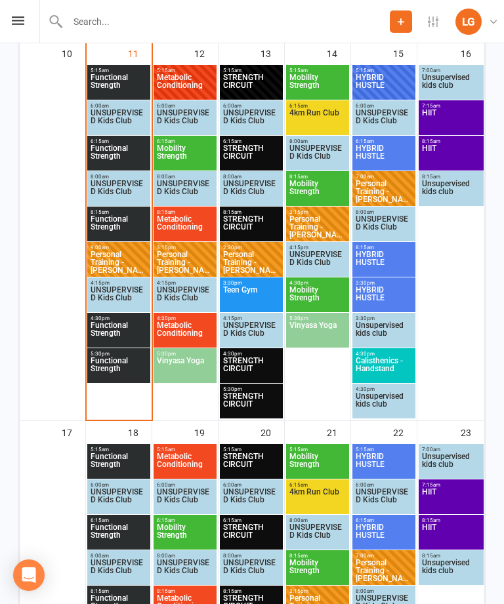
click at [26, 11] on div "Prospect Member Non-attending contact Class / event Appointment Task Membership…" at bounding box center [252, 21] width 504 height 43
click at [29, 18] on div "Prospect Member Non-attending contact Class / event Appointment Task Membership…" at bounding box center [252, 21] width 504 height 43
click at [35, 22] on div "Prospect Member Non-attending contact Class / event Appointment Task Membership…" at bounding box center [252, 21] width 504 height 43
click at [30, 16] on div "Prospect Member Non-attending contact Class / event Appointment Task Membership…" at bounding box center [252, 21] width 504 height 43
click at [17, 23] on icon at bounding box center [18, 20] width 12 height 9
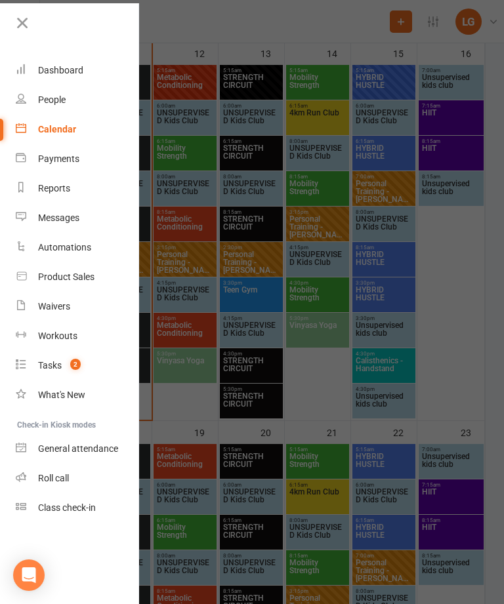
click at [72, 81] on link "Dashboard" at bounding box center [78, 71] width 124 height 30
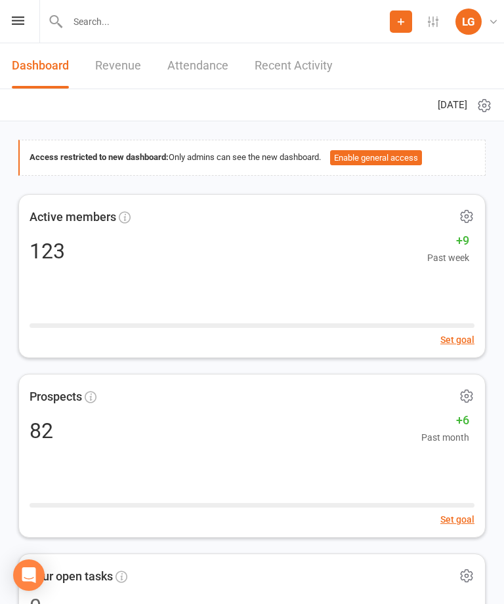
click at [159, 264] on div "Active members 123 +9 Past week Set goal" at bounding box center [251, 276] width 467 height 164
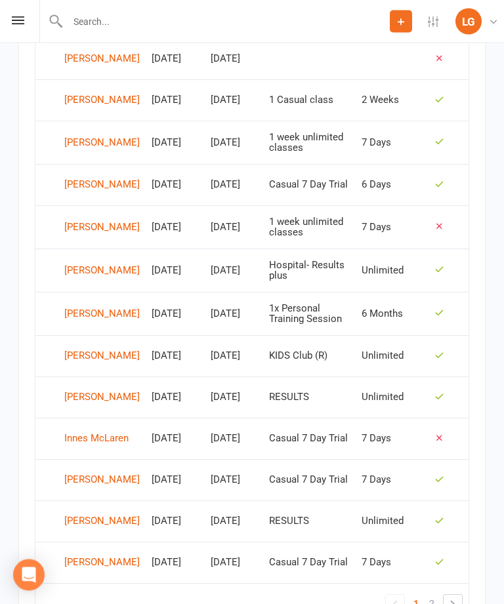
scroll to position [859, 0]
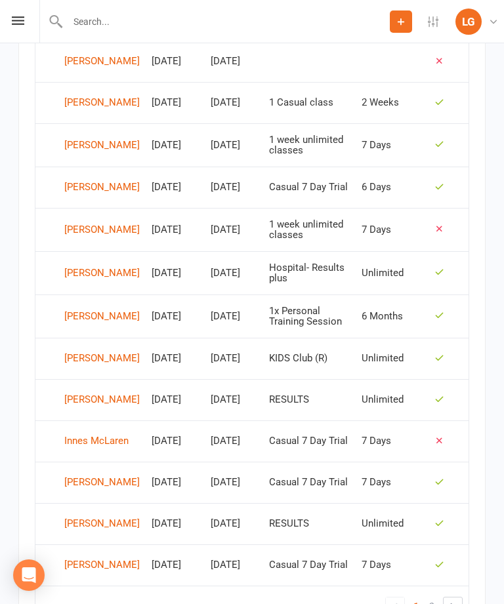
click at [18, 19] on icon at bounding box center [18, 20] width 12 height 9
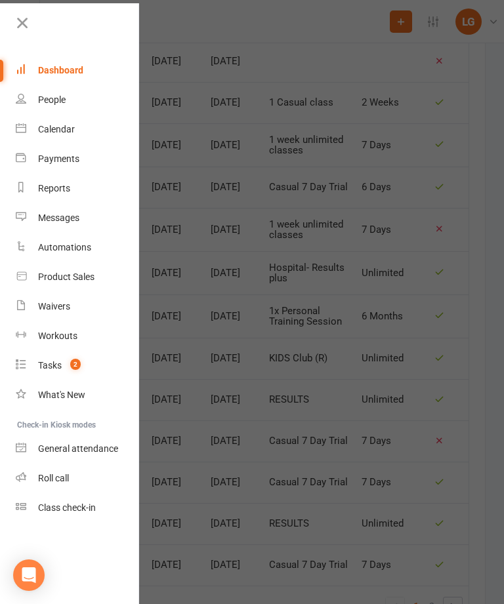
click at [31, 33] on link at bounding box center [76, 28] width 127 height 30
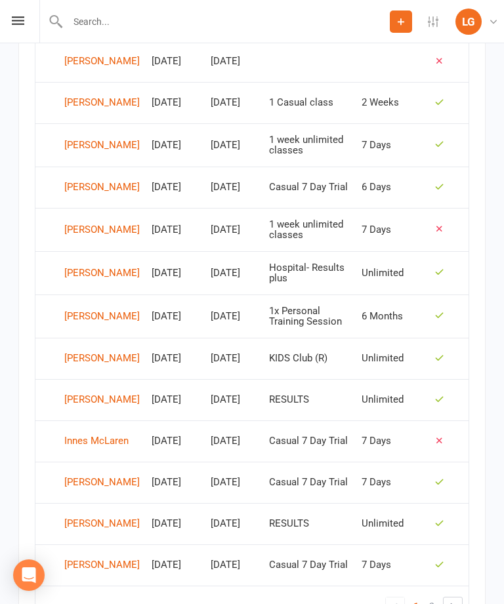
click at [18, 24] on icon at bounding box center [18, 20] width 12 height 9
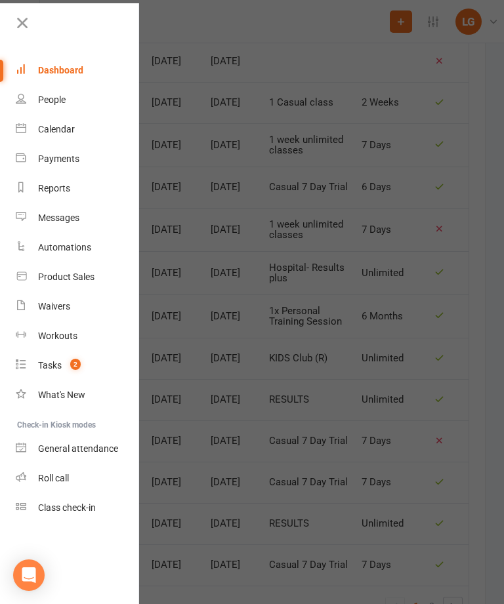
click at [76, 98] on link "People" at bounding box center [78, 100] width 124 height 30
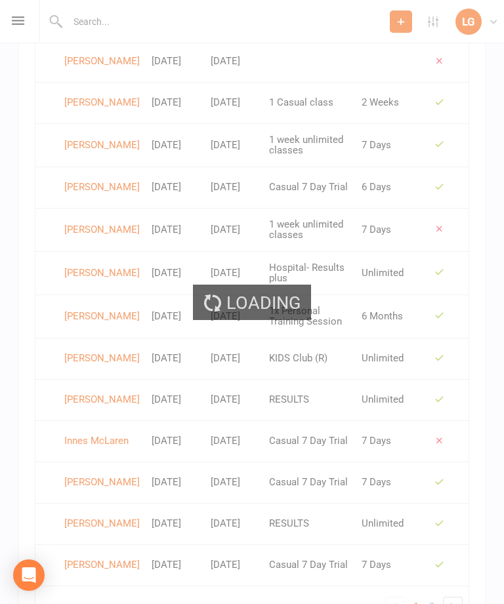
select select "100"
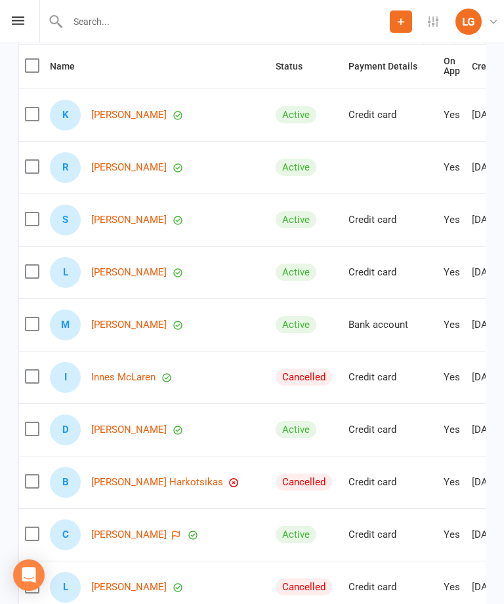
click at [125, 170] on link "Rose Mason" at bounding box center [128, 167] width 75 height 11
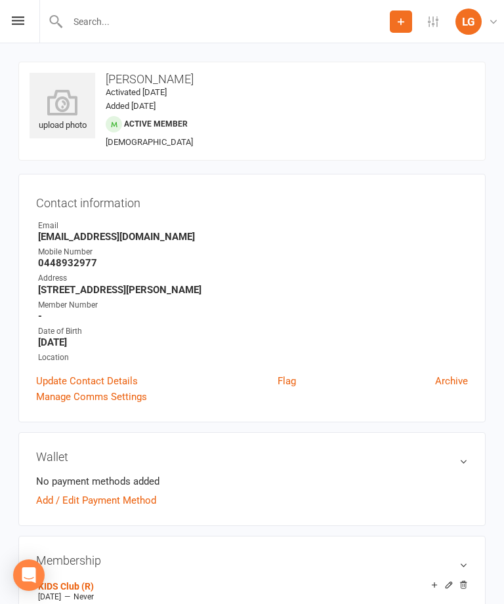
select select "100"
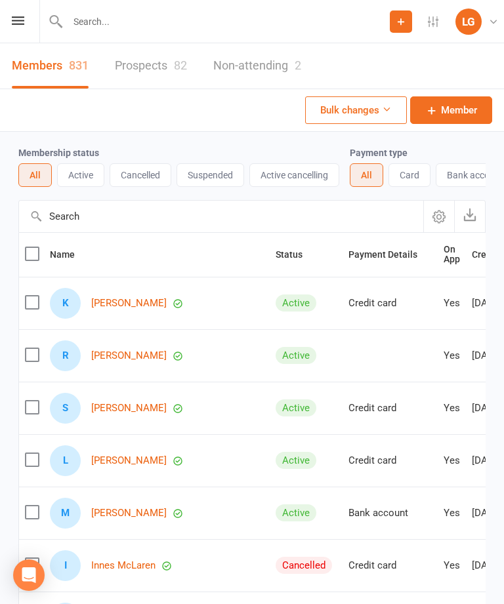
click at [133, 403] on link "[PERSON_NAME]" at bounding box center [128, 408] width 75 height 11
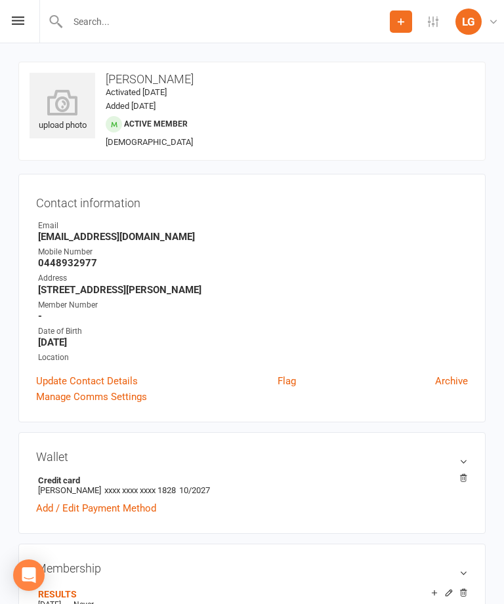
select select "100"
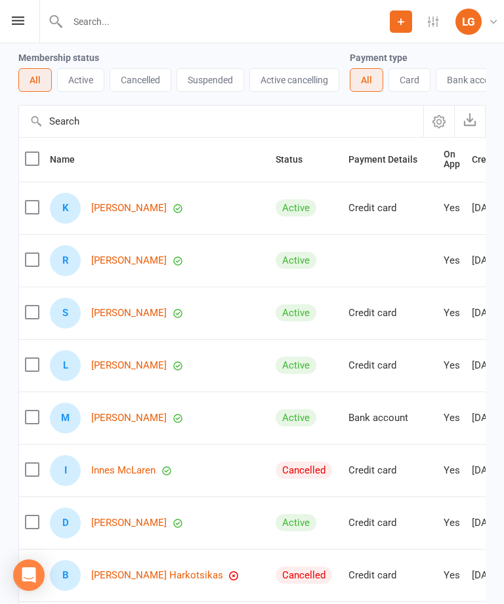
click at [26, 35] on div "Prospect Member Non-attending contact Class / event Appointment Task Membership…" at bounding box center [252, 21] width 504 height 43
click at [18, 16] on icon at bounding box center [18, 20] width 12 height 9
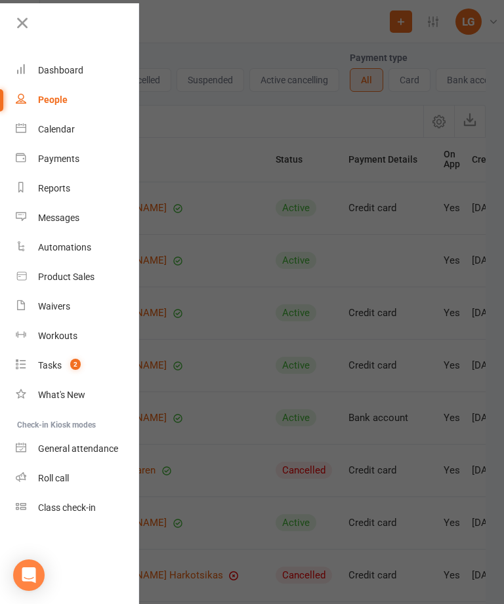
click at [77, 73] on div "Dashboard" at bounding box center [60, 70] width 45 height 10
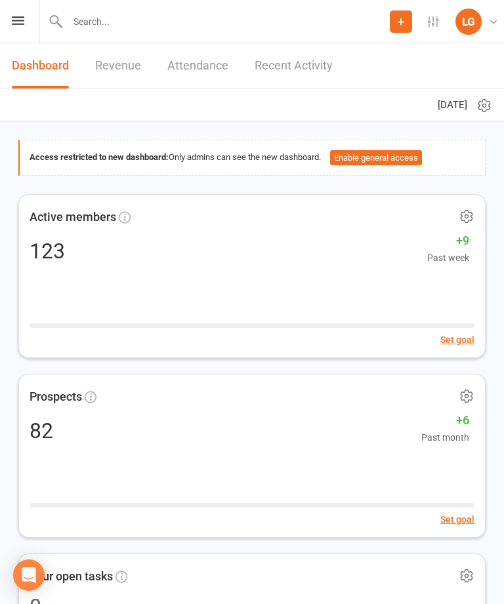
click at [16, 34] on div "Prospect Member Non-attending contact Class / event Appointment Task Membership…" at bounding box center [252, 21] width 504 height 43
click at [36, 18] on div "Prospect Member Non-attending contact Class / event Appointment Task Membership…" at bounding box center [252, 21] width 504 height 43
click at [31, 20] on div "Prospect Member Non-attending contact Class / event Appointment Task Membership…" at bounding box center [252, 21] width 504 height 43
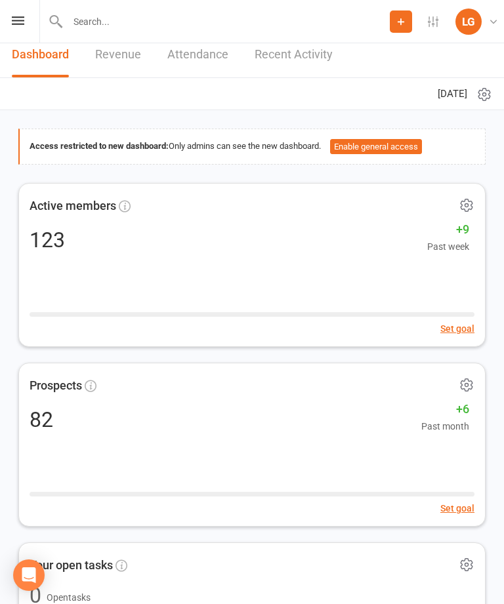
scroll to position [14, 0]
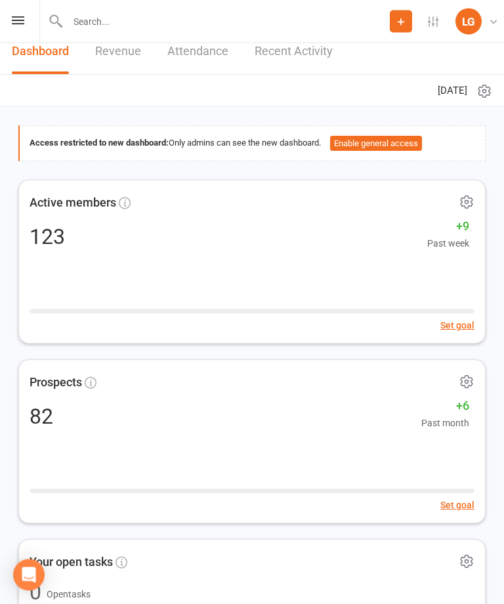
click at [18, 4] on div "Prospect Member Non-attending contact Class / event Appointment Task Membership…" at bounding box center [252, 21] width 504 height 43
click at [20, 44] on link "Dashboard" at bounding box center [40, 52] width 57 height 45
click at [16, 18] on icon at bounding box center [18, 20] width 12 height 9
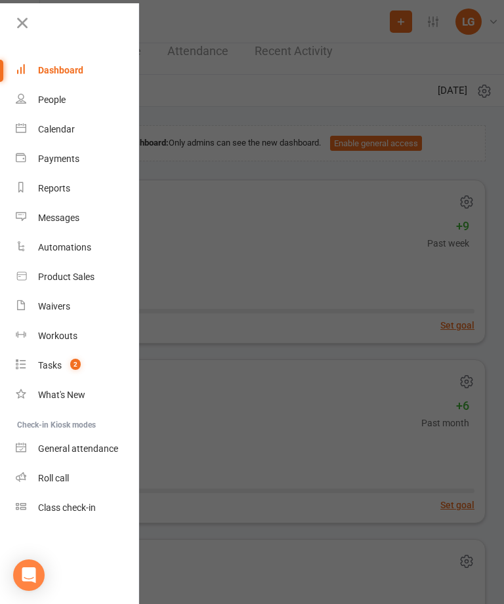
click at [85, 127] on link "Calendar" at bounding box center [78, 130] width 124 height 30
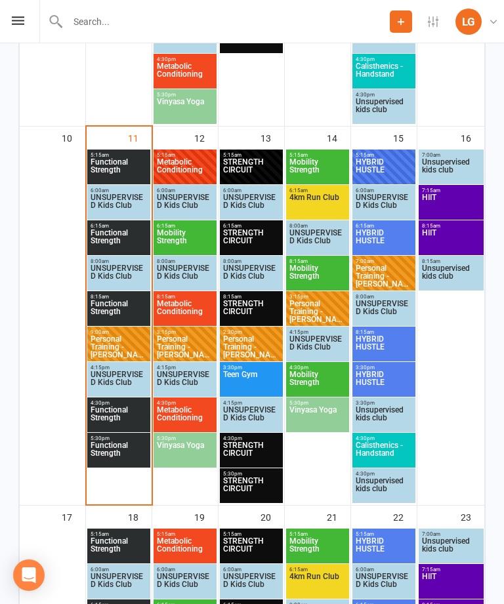
scroll to position [996, 0]
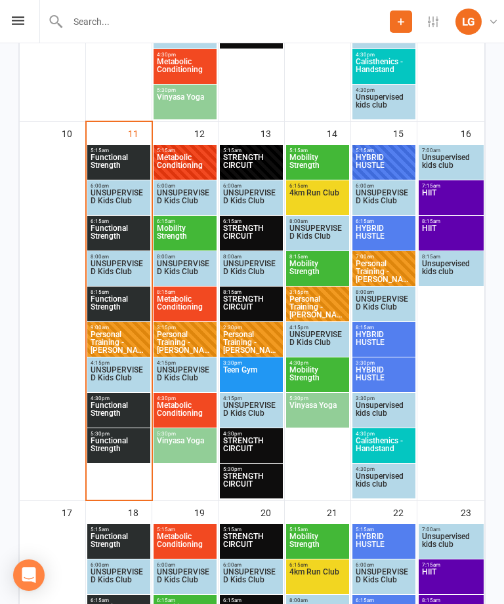
click at [136, 220] on span "6:15am - 7:00am" at bounding box center [119, 221] width 58 height 6
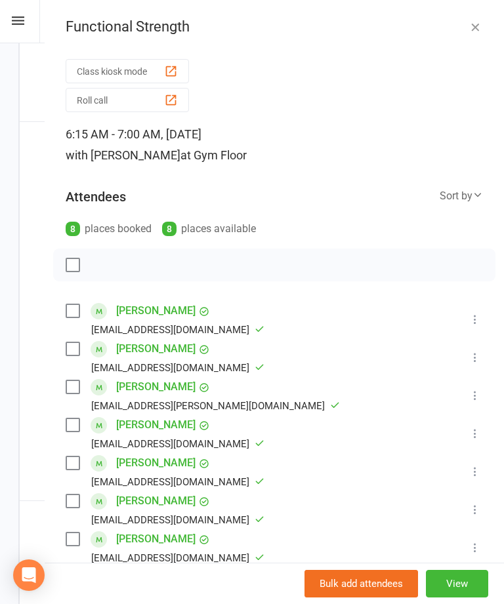
click at [476, 31] on icon "button" at bounding box center [474, 26] width 13 height 13
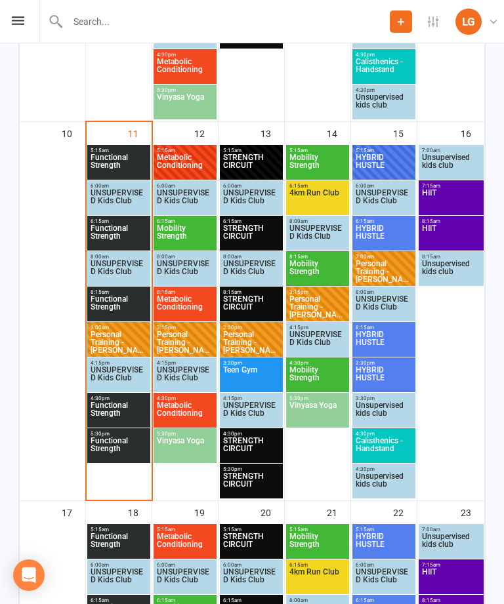
click at [393, 437] on span "Calisthenics - Handstand" at bounding box center [384, 449] width 58 height 24
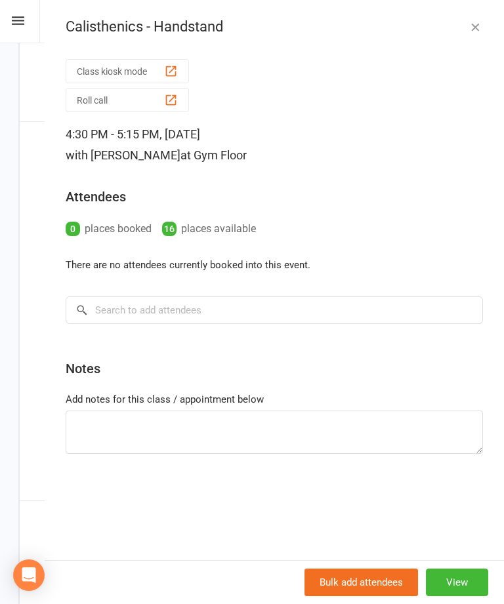
click at [480, 21] on icon "button" at bounding box center [474, 26] width 13 height 13
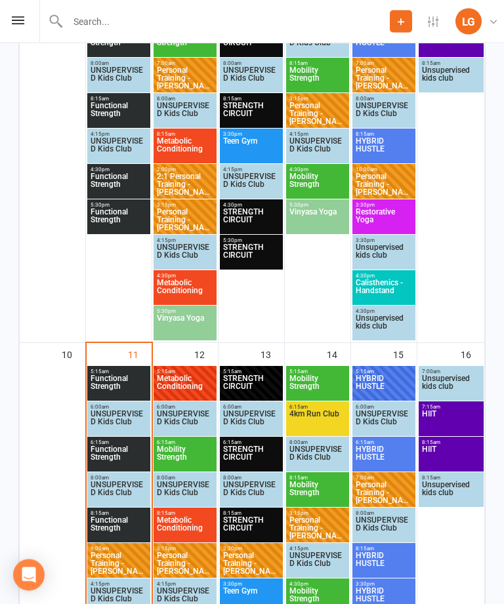
click at [115, 180] on span "Functional Strength" at bounding box center [119, 185] width 58 height 24
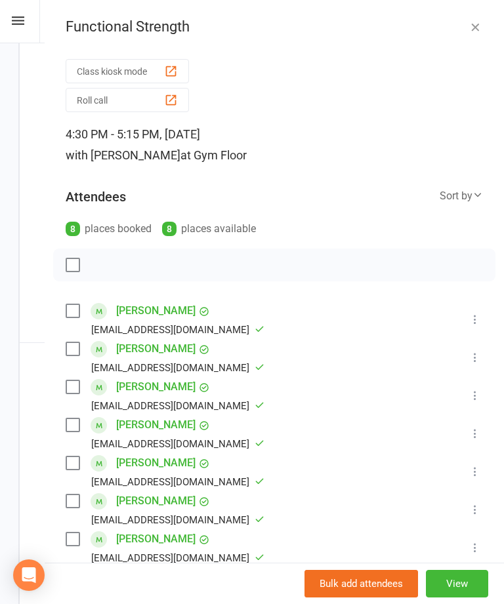
click at [481, 19] on button "button" at bounding box center [475, 27] width 16 height 16
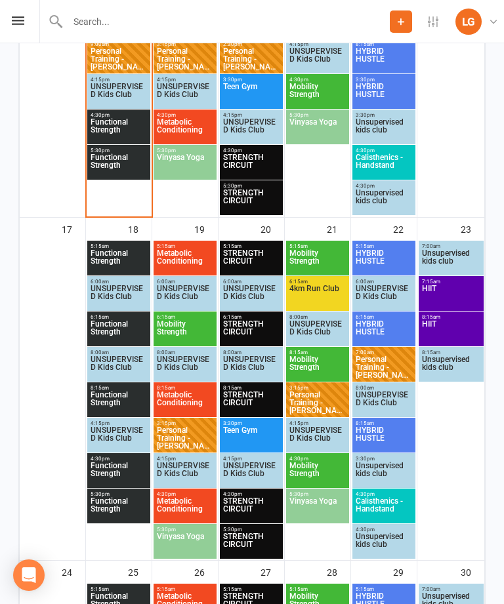
scroll to position [1284, 0]
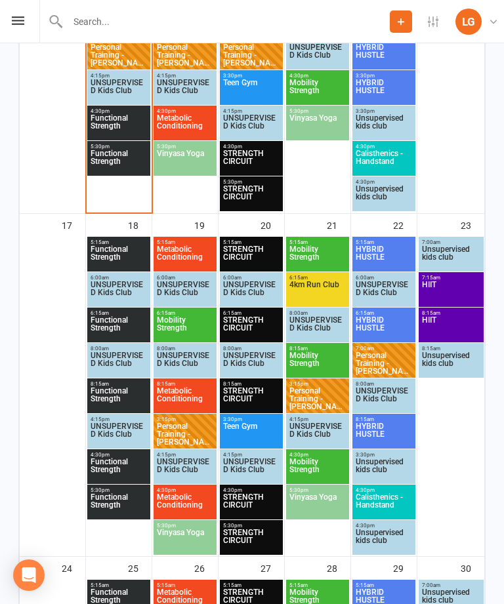
click at [119, 462] on span "Functional Strength" at bounding box center [119, 470] width 58 height 24
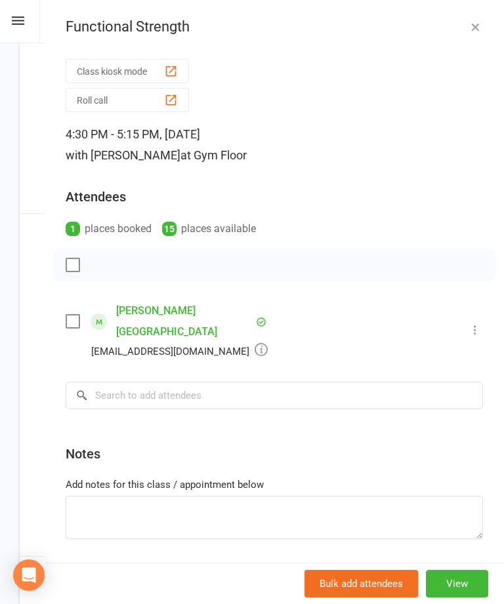
click at [478, 22] on icon "button" at bounding box center [474, 26] width 13 height 13
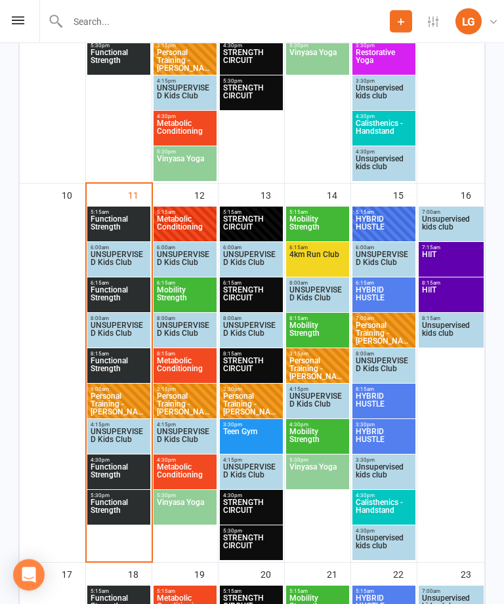
click at [183, 465] on span "Metabolic Conditioning" at bounding box center [185, 476] width 58 height 24
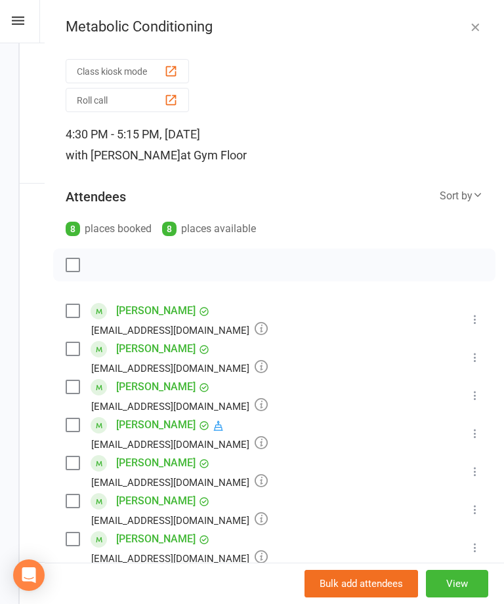
click at [475, 22] on icon "button" at bounding box center [474, 26] width 13 height 13
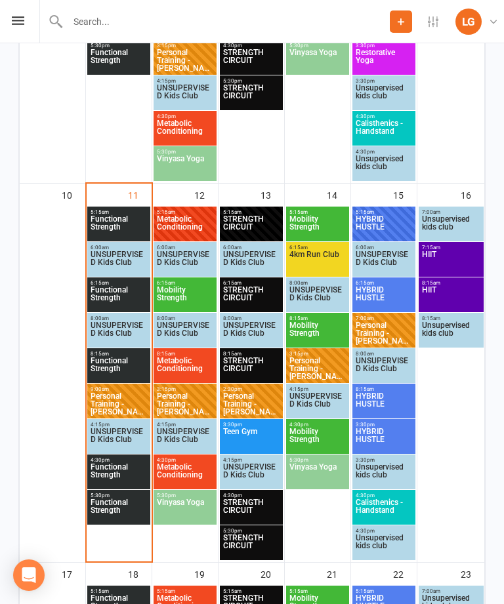
click at [188, 373] on span "Metabolic Conditioning" at bounding box center [185, 369] width 58 height 24
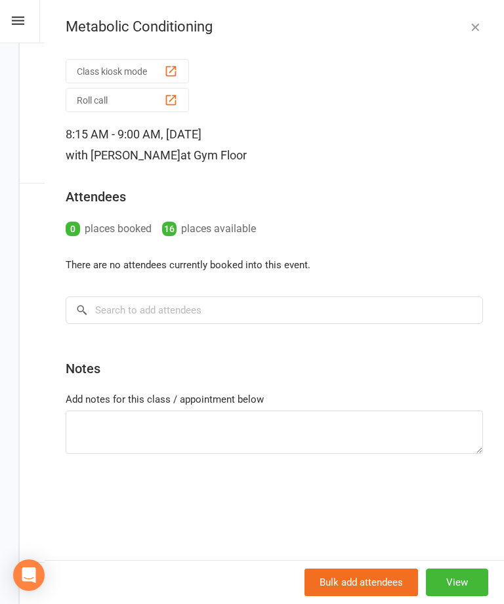
click at [485, 20] on div "Metabolic Conditioning" at bounding box center [274, 26] width 459 height 17
click at [484, 18] on div "Metabolic Conditioning" at bounding box center [274, 26] width 459 height 17
click at [467, 45] on div "Metabolic Conditioning Class kiosk mode Roll call 8:15 AM - 9:00 AM, Tuesday, A…" at bounding box center [274, 302] width 459 height 604
click at [481, 22] on icon "button" at bounding box center [474, 26] width 13 height 13
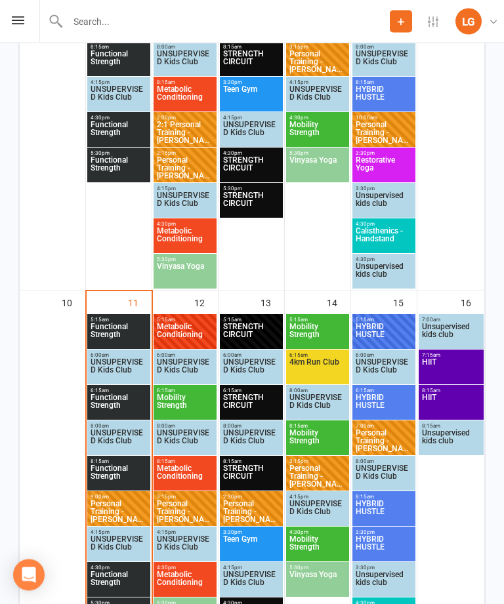
scroll to position [833, 0]
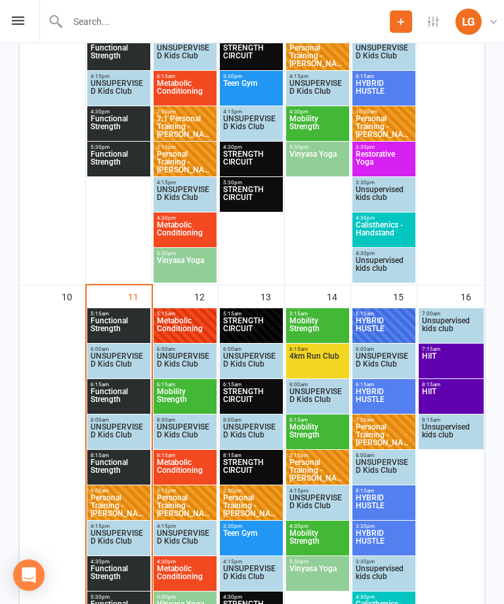
click at [122, 483] on div "8:15am - 9:00am Functional Strength" at bounding box center [118, 467] width 63 height 35
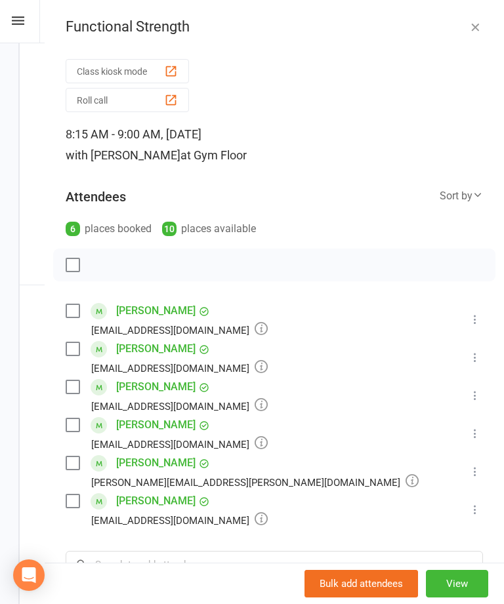
click at [138, 60] on button "Class kiosk mode" at bounding box center [127, 71] width 123 height 24
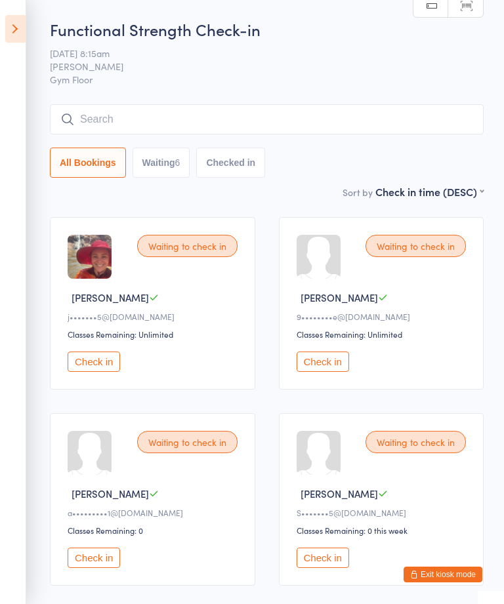
click at [25, 10] on aside "Events for [DATE] [DATE] [DATE] Sun Mon Tue Wed Thu Fri Sat 31 27 28 29 30 31 0…" at bounding box center [13, 302] width 26 height 604
click at [23, 40] on icon at bounding box center [15, 29] width 20 height 28
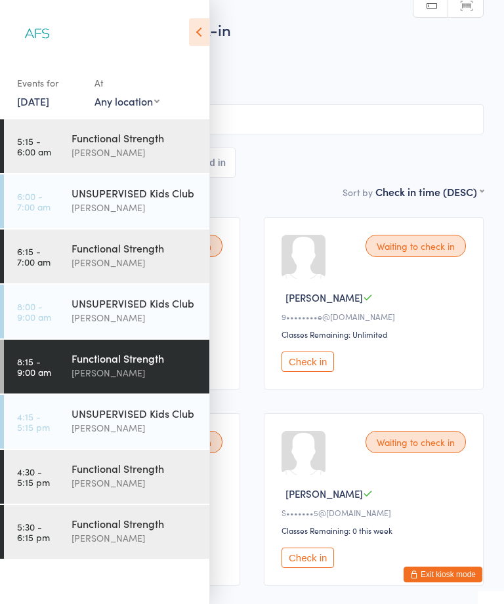
click at [159, 249] on div "Functional Strength" at bounding box center [134, 248] width 127 height 14
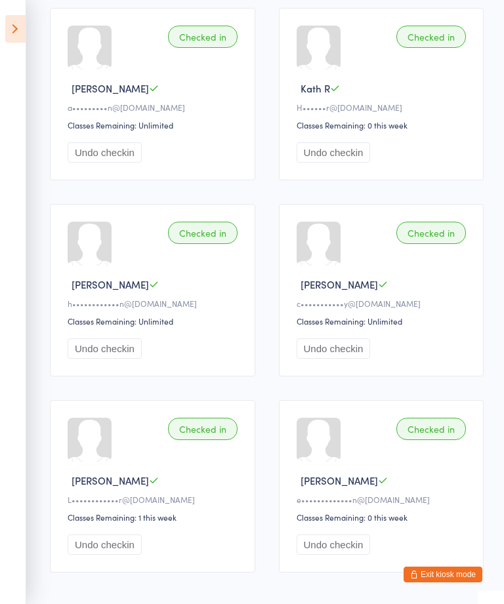
scroll to position [451, 0]
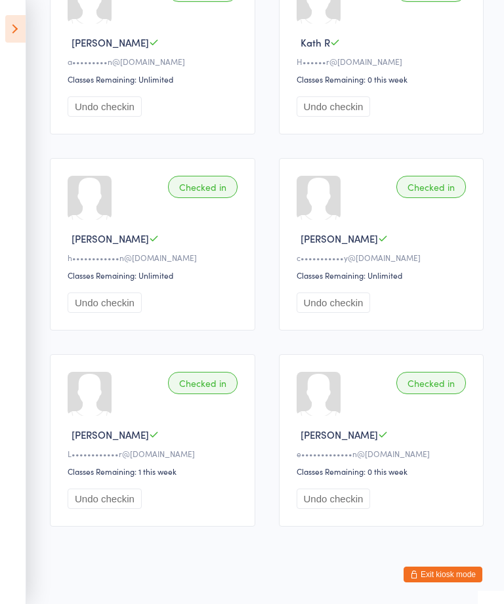
click at [20, 30] on icon at bounding box center [15, 29] width 20 height 28
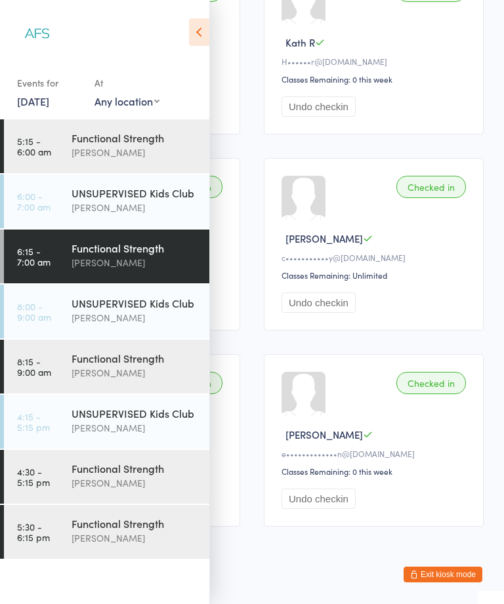
click at [129, 390] on div "Functional Strength [PERSON_NAME]" at bounding box center [140, 366] width 138 height 52
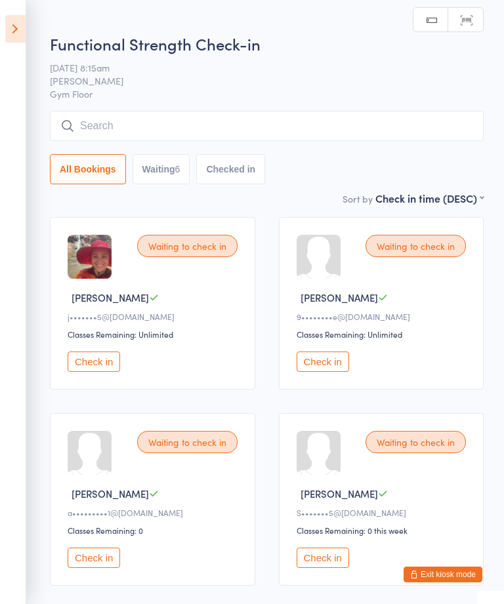
click at [449, 563] on div "Check in" at bounding box center [383, 558] width 174 height 20
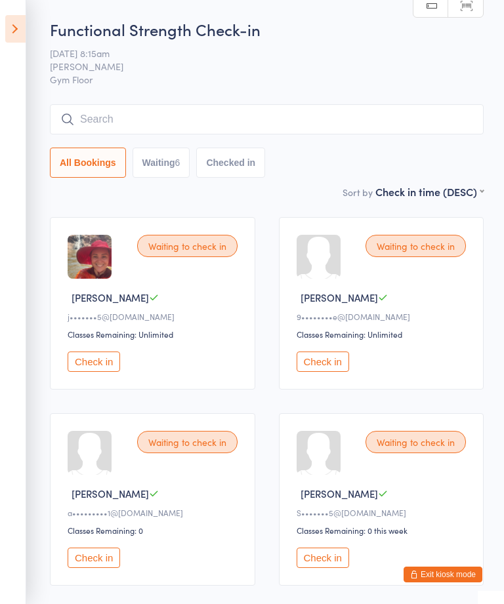
click at [450, 570] on button "Exit kiosk mode" at bounding box center [442, 575] width 79 height 16
